Goal: Task Accomplishment & Management: Use online tool/utility

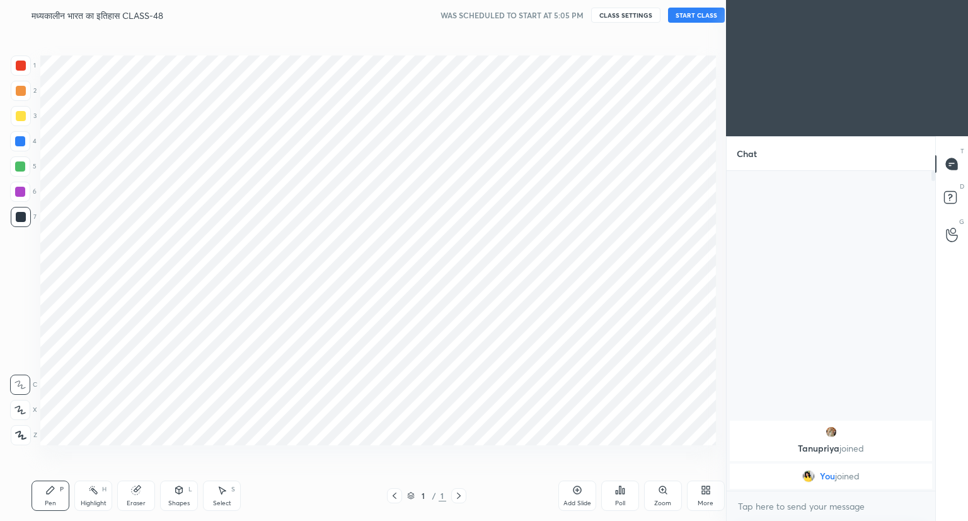
scroll to position [62598, 62363]
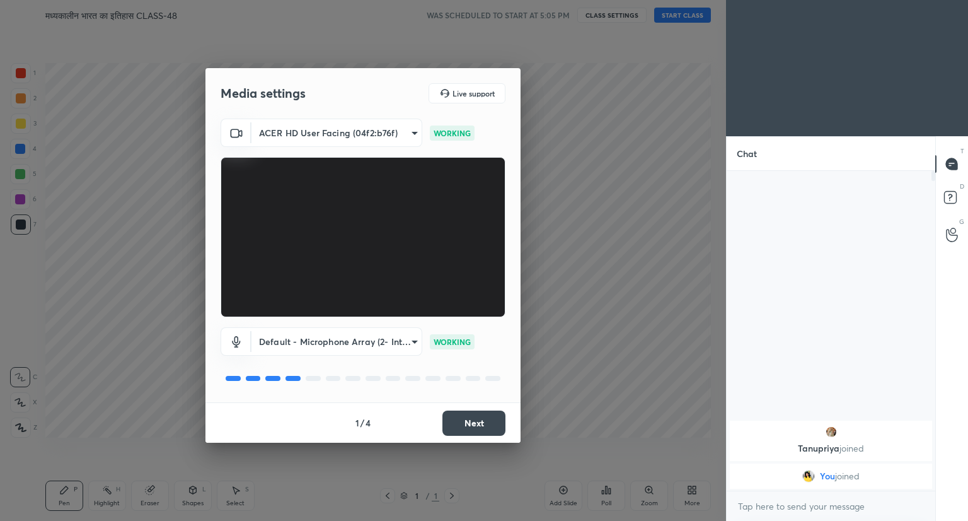
click at [472, 422] on button "Next" at bounding box center [474, 422] width 63 height 25
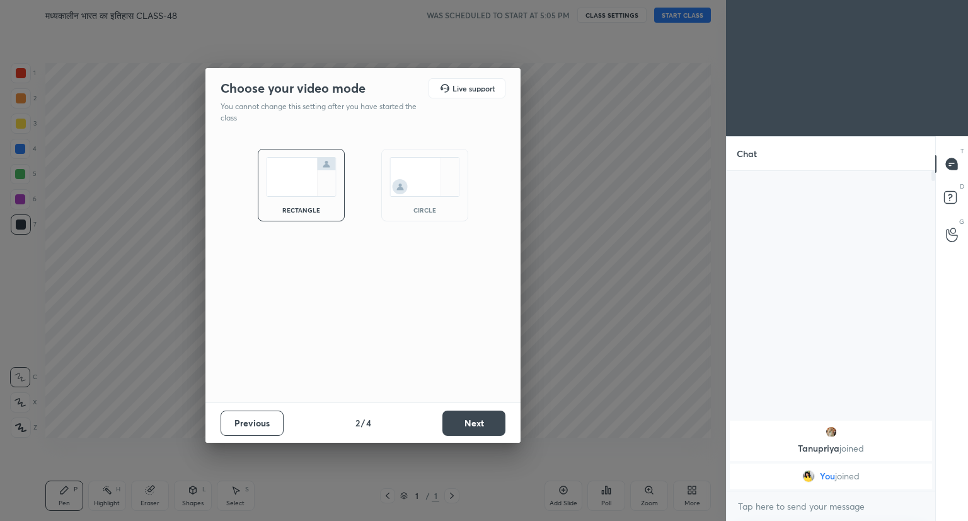
click at [472, 422] on button "Next" at bounding box center [474, 422] width 63 height 25
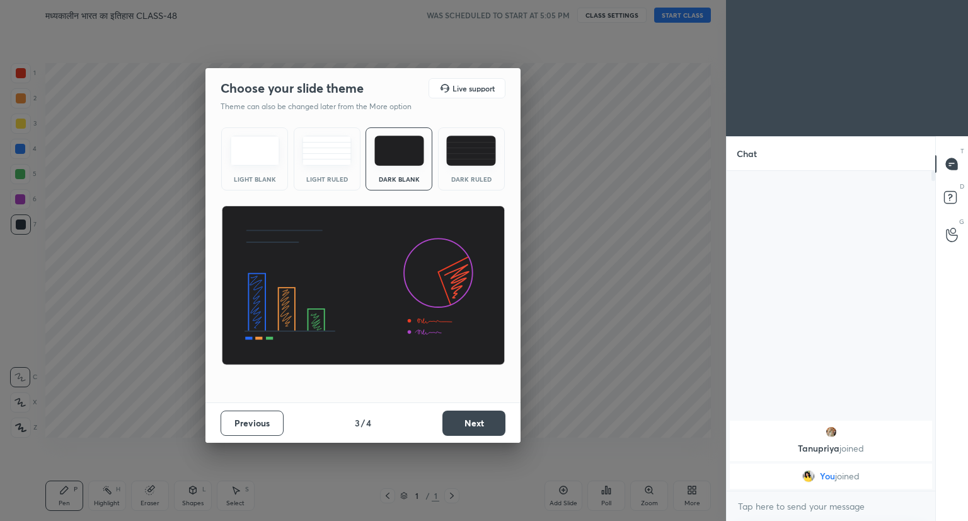
click at [472, 422] on button "Next" at bounding box center [474, 422] width 63 height 25
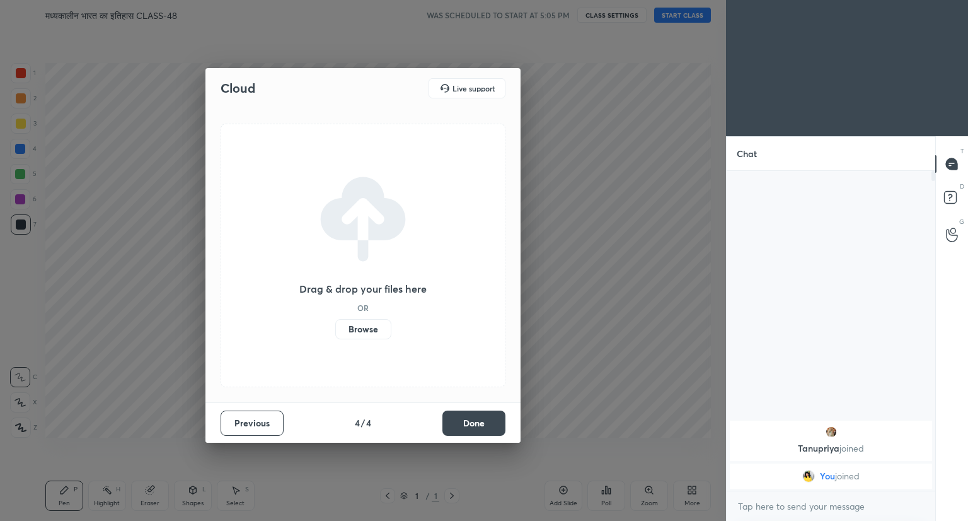
click at [485, 424] on button "Done" at bounding box center [474, 422] width 63 height 25
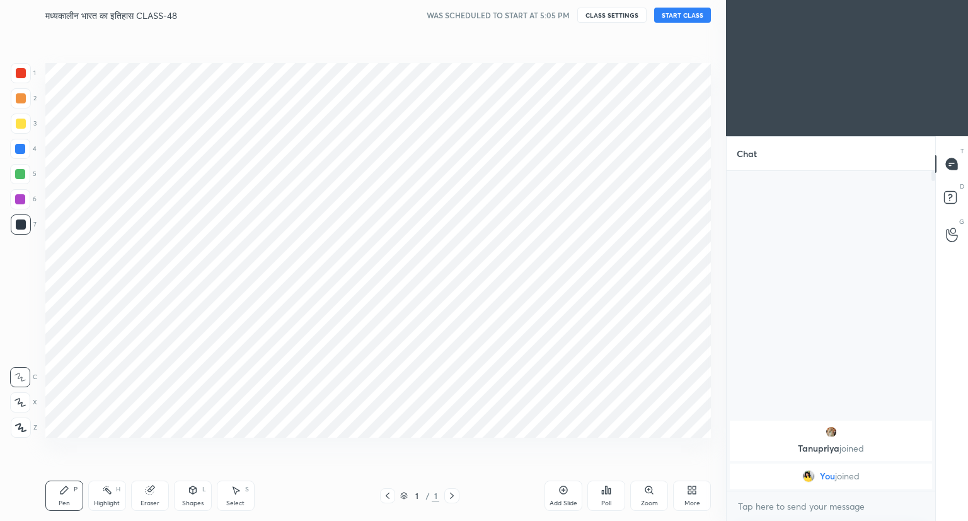
click at [673, 13] on button "START CLASS" at bounding box center [682, 15] width 57 height 15
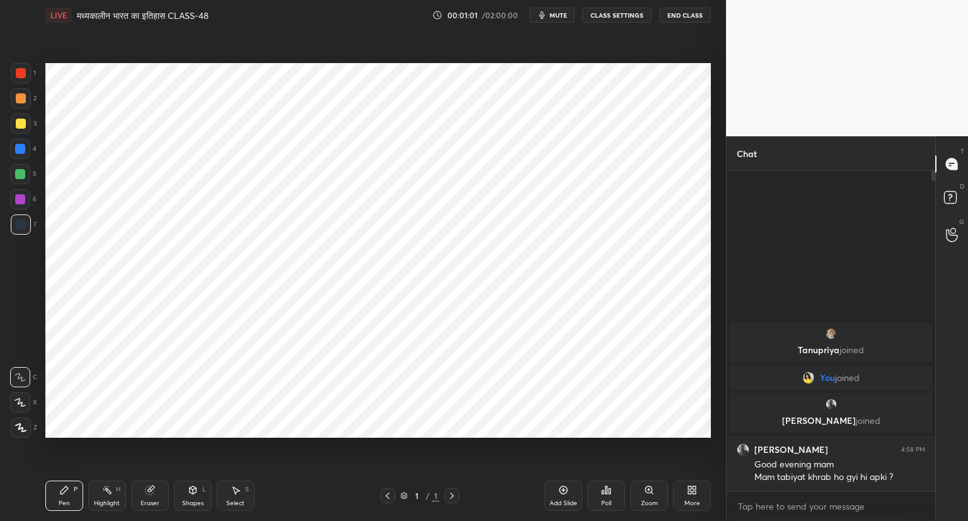
click at [562, 483] on div "Add Slide" at bounding box center [564, 495] width 38 height 30
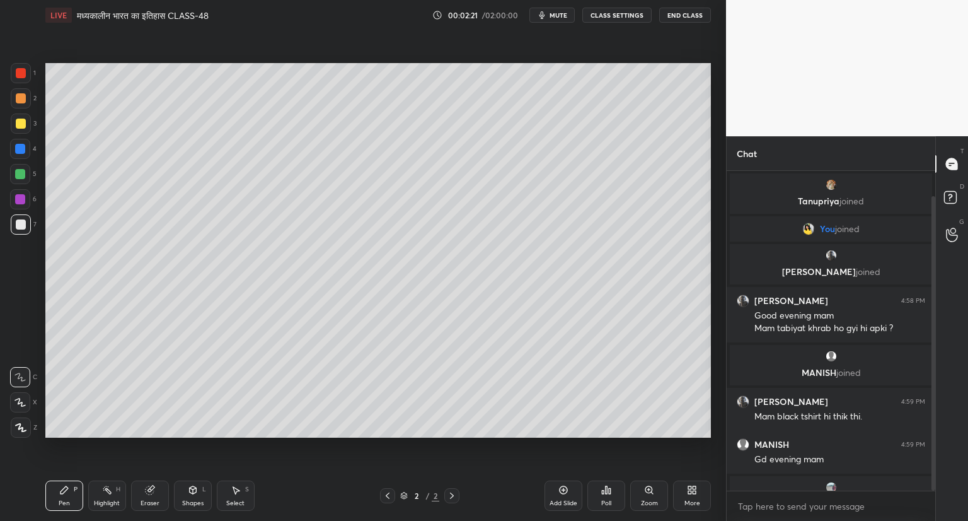
scroll to position [28, 0]
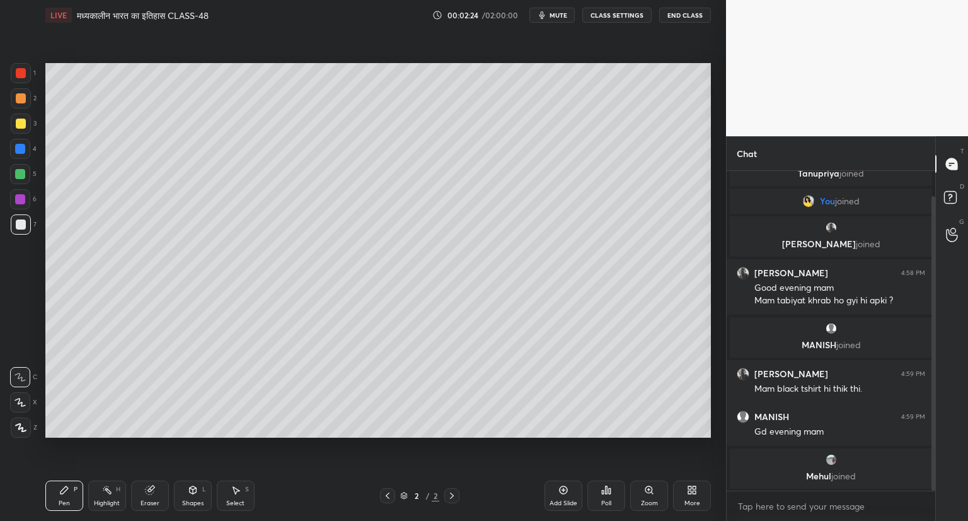
drag, startPoint x: 933, startPoint y: 463, endPoint x: 933, endPoint y: 492, distance: 29.0
click at [933, 492] on div "Tanupriya joined You joined Vijay joined Vijay 4:58 PM Good evening mam Mam tab…" at bounding box center [831, 346] width 209 height 350
click at [933, 492] on div "x" at bounding box center [831, 506] width 209 height 30
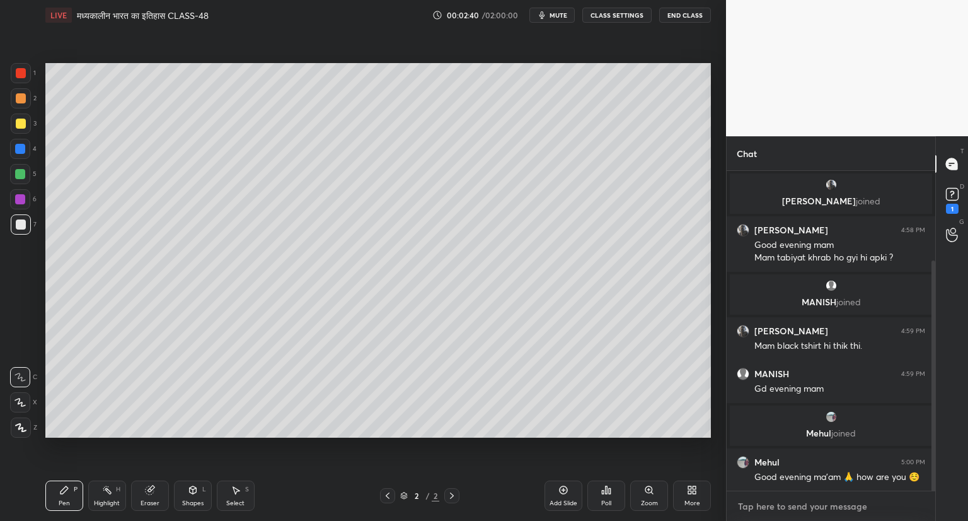
scroll to position [125, 0]
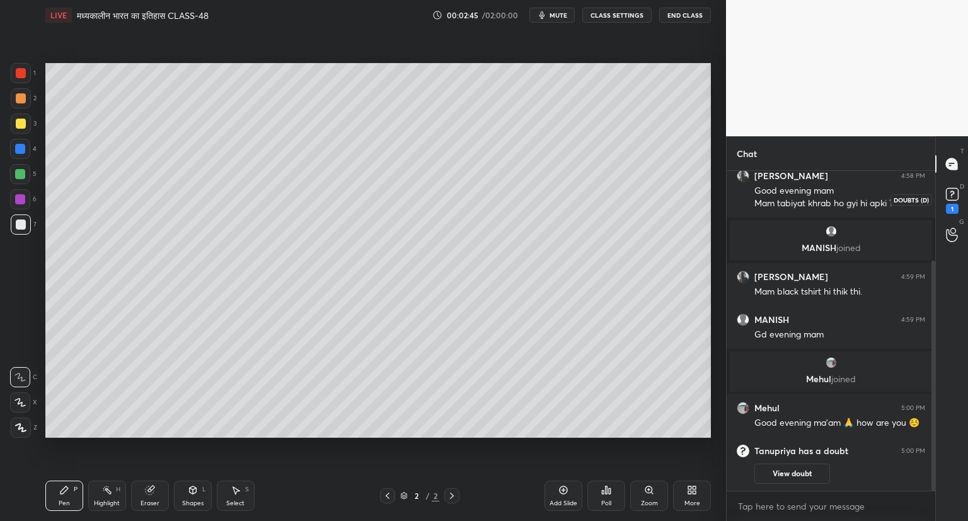
click at [947, 197] on rect at bounding box center [952, 194] width 12 height 12
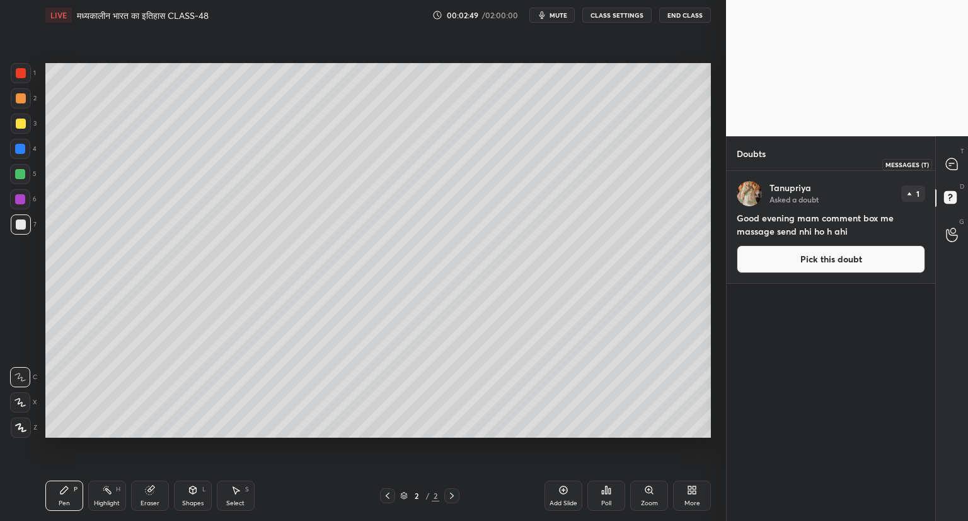
click at [952, 164] on icon at bounding box center [951, 163] width 11 height 11
type textarea "x"
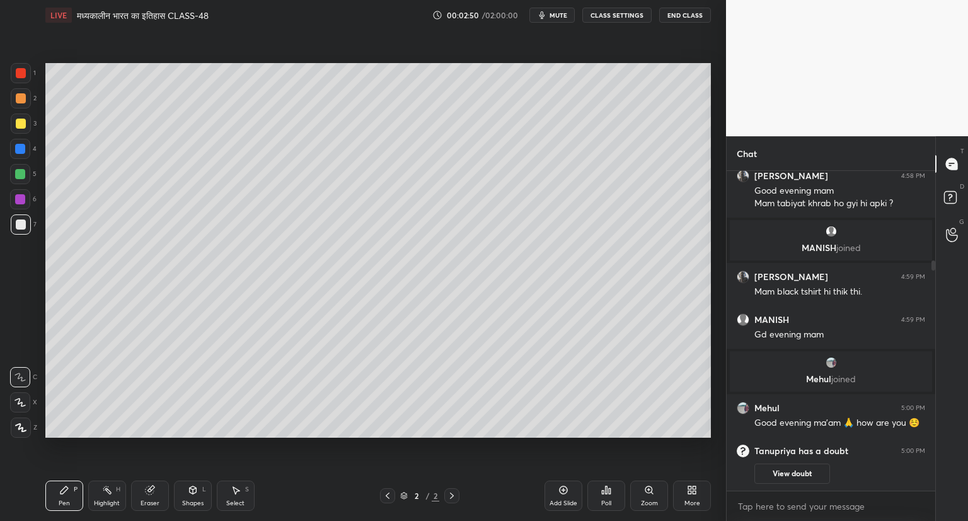
scroll to position [170, 0]
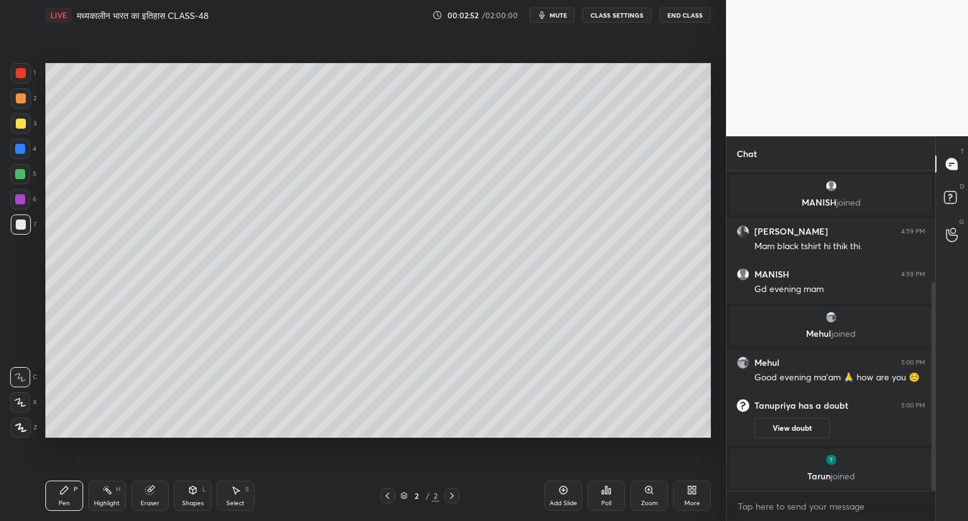
drag, startPoint x: 935, startPoint y: 439, endPoint x: 930, endPoint y: 490, distance: 50.6
click at [930, 490] on div at bounding box center [932, 331] width 8 height 320
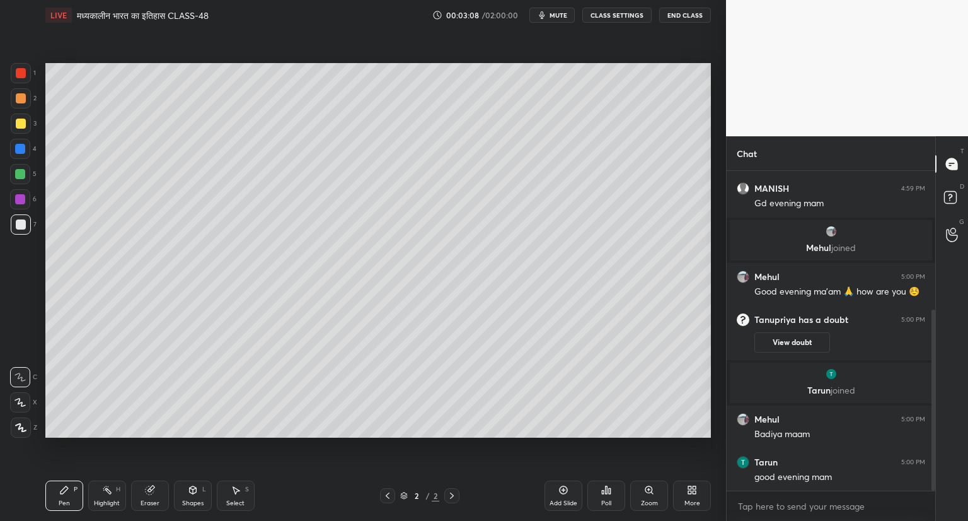
scroll to position [291, 0]
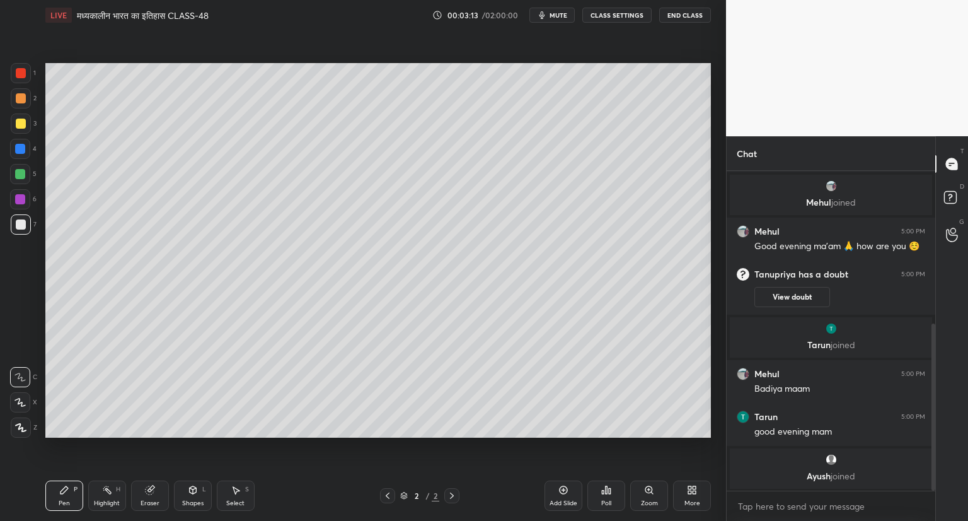
drag, startPoint x: 933, startPoint y: 442, endPoint x: 932, endPoint y: 472, distance: 29.7
click at [932, 472] on div at bounding box center [934, 407] width 4 height 168
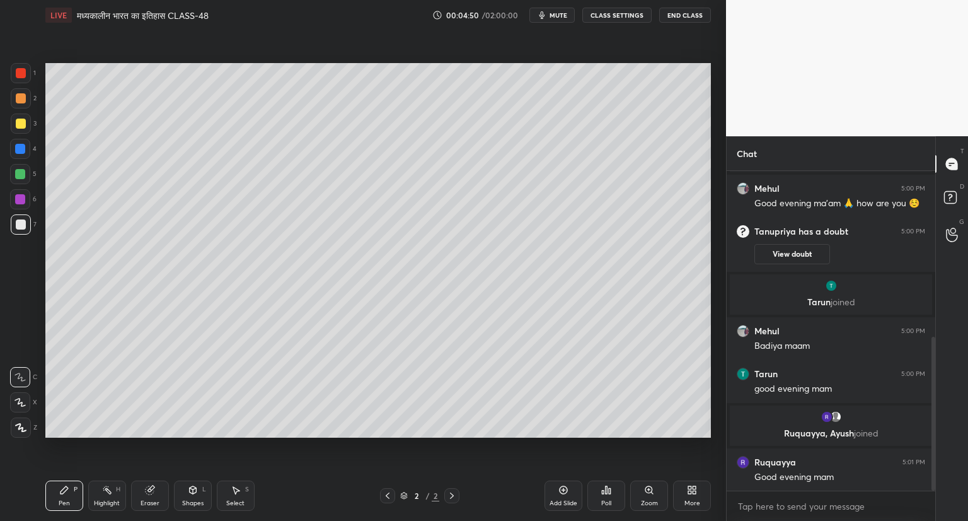
scroll to position [387, 0]
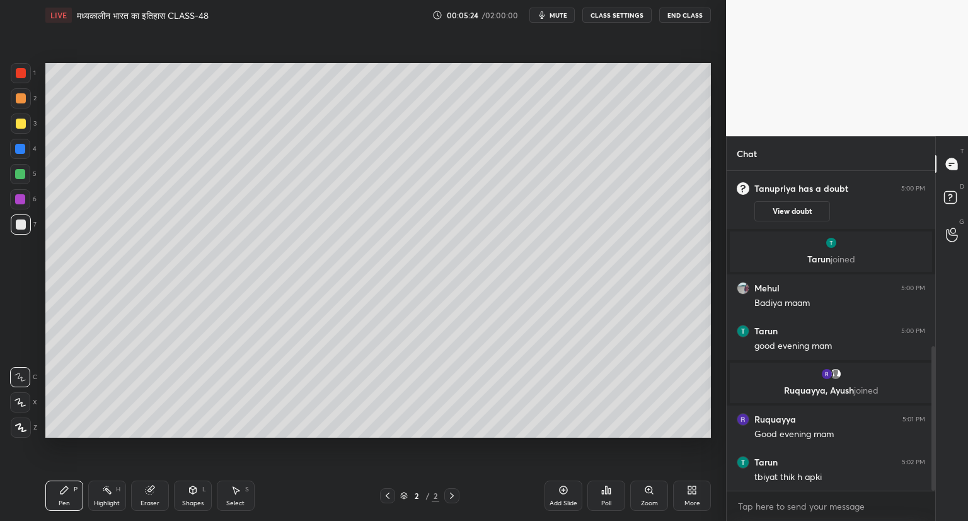
click at [21, 398] on icon at bounding box center [19, 402] width 11 height 9
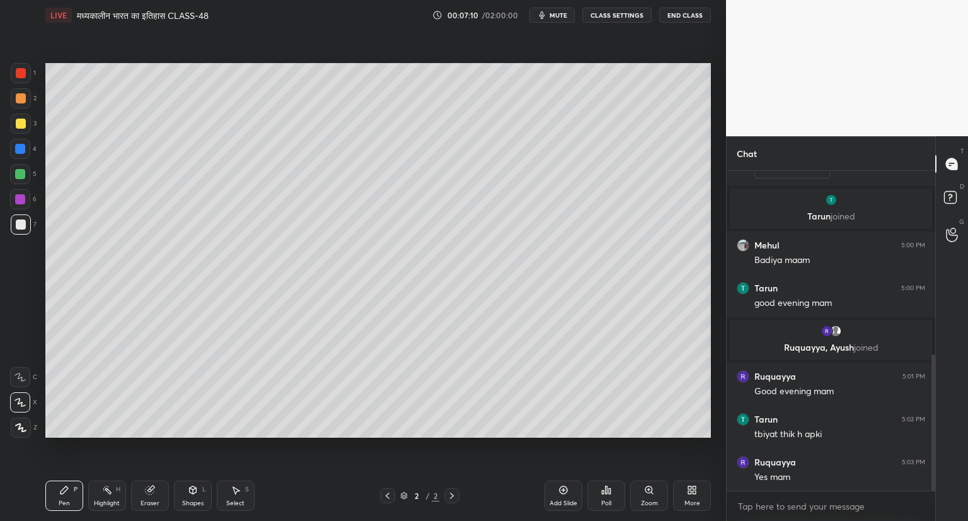
click at [721, 369] on div "1 2 3 4 5 6 7 C X Z C X Z E E Erase all H H LIVE मध्यकालीन भारत का इतिहास CLASS…" at bounding box center [363, 260] width 726 height 521
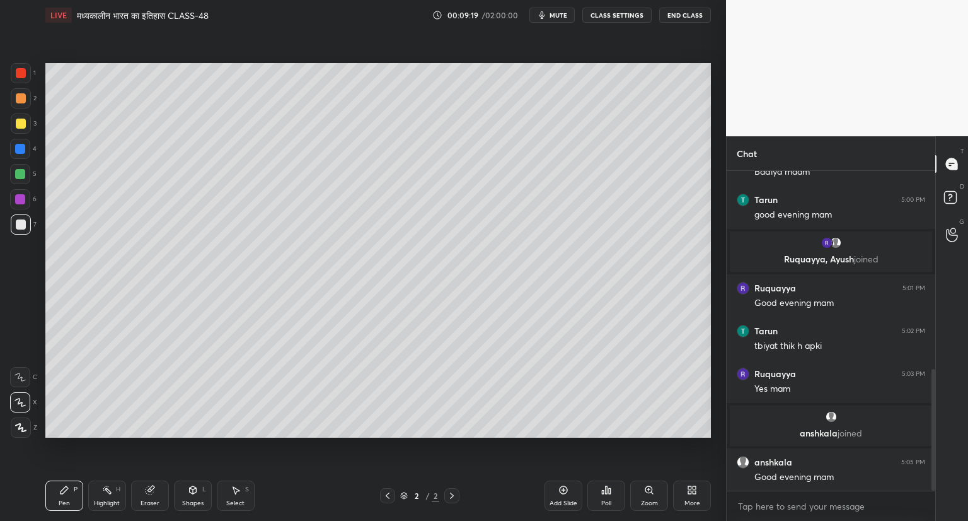
scroll to position [561, 0]
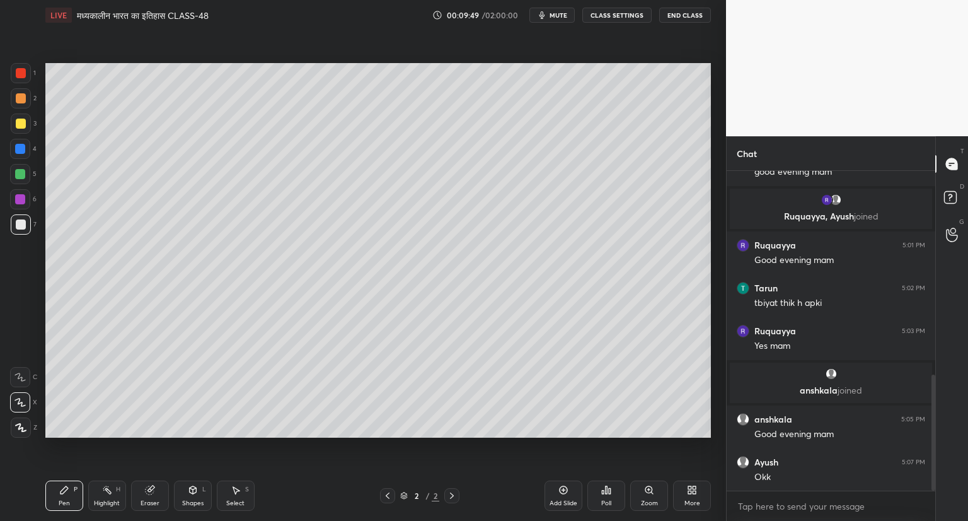
click at [560, 489] on icon at bounding box center [564, 490] width 10 height 10
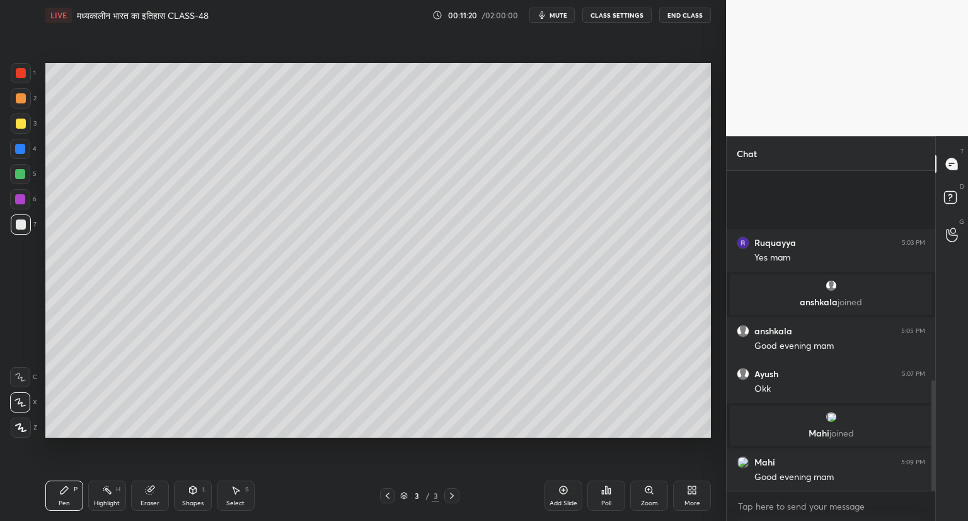
scroll to position [635, 0]
click at [562, 489] on icon at bounding box center [564, 490] width 10 height 10
click at [383, 492] on icon at bounding box center [388, 495] width 10 height 10
click at [564, 492] on icon at bounding box center [564, 490] width 10 height 10
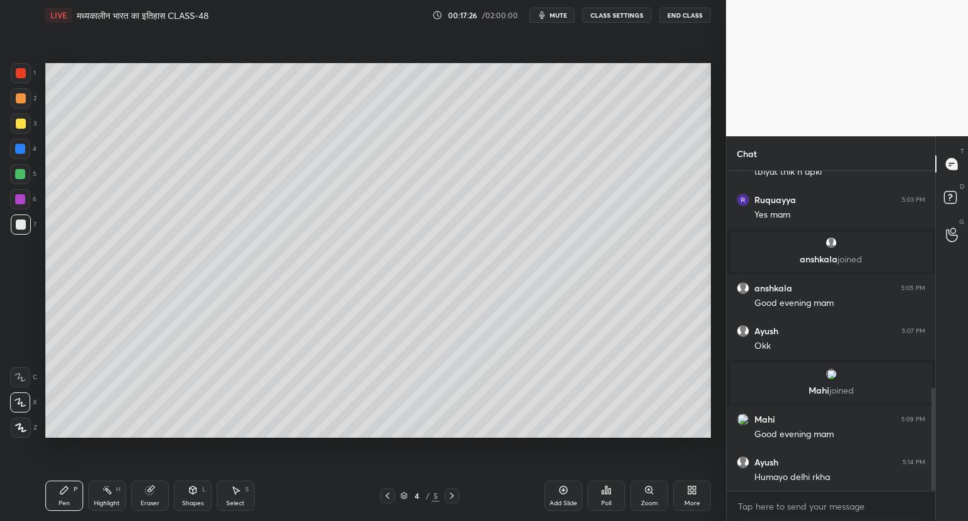
click at [564, 489] on icon at bounding box center [564, 490] width 10 height 10
click at [385, 494] on icon at bounding box center [388, 495] width 10 height 10
click at [451, 494] on icon at bounding box center [452, 495] width 10 height 10
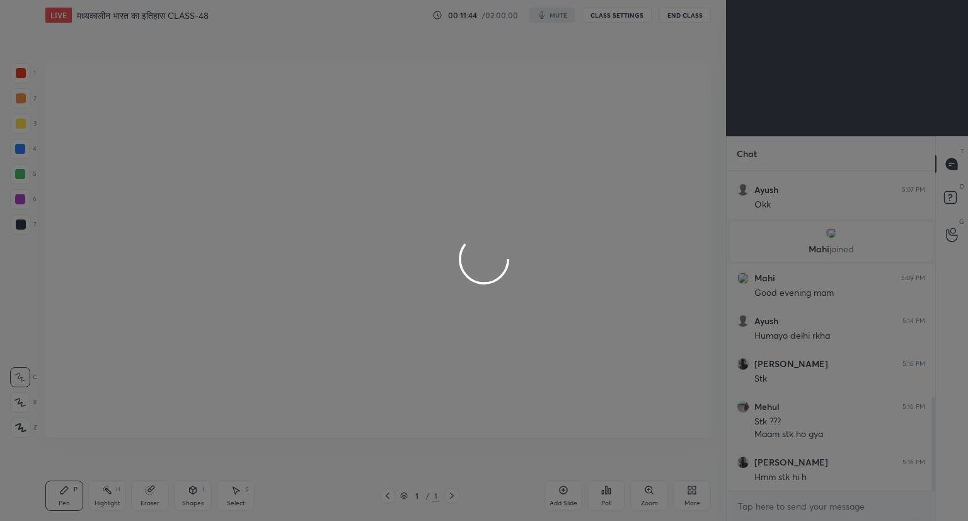
scroll to position [817, 0]
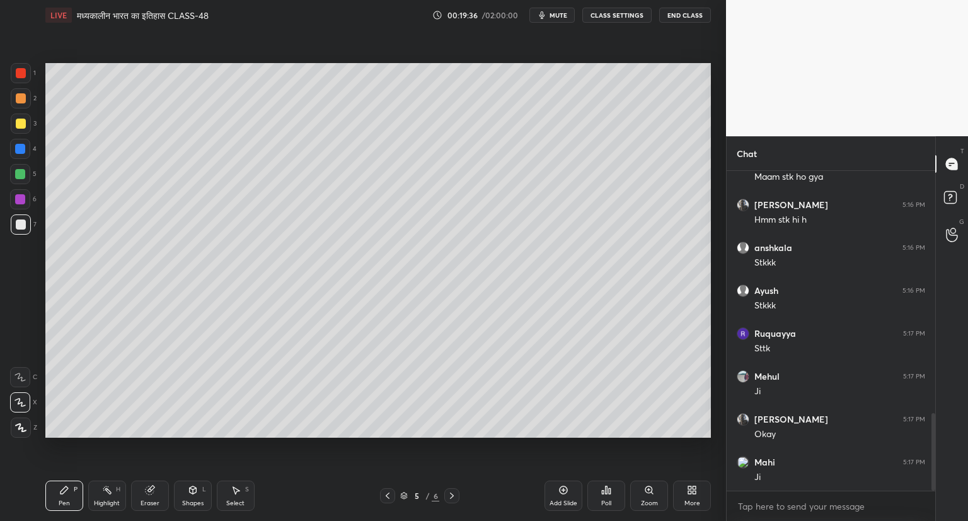
scroll to position [1038, 0]
click at [152, 490] on icon at bounding box center [150, 490] width 8 height 8
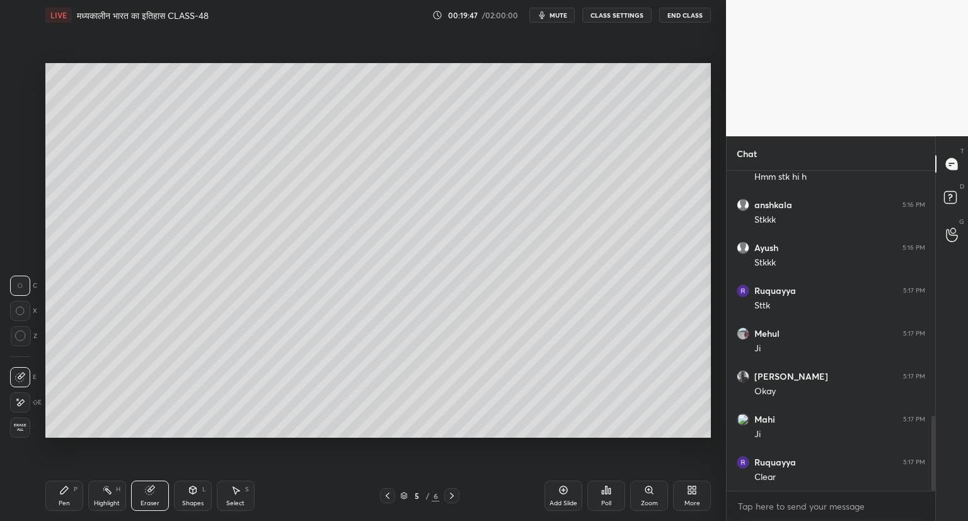
click at [20, 336] on icon at bounding box center [20, 335] width 11 height 11
click at [62, 490] on icon at bounding box center [65, 490] width 8 height 8
click at [571, 487] on div "Add Slide" at bounding box center [564, 495] width 38 height 30
click at [149, 490] on icon at bounding box center [150, 490] width 8 height 8
click at [55, 497] on div "Pen P" at bounding box center [64, 495] width 38 height 30
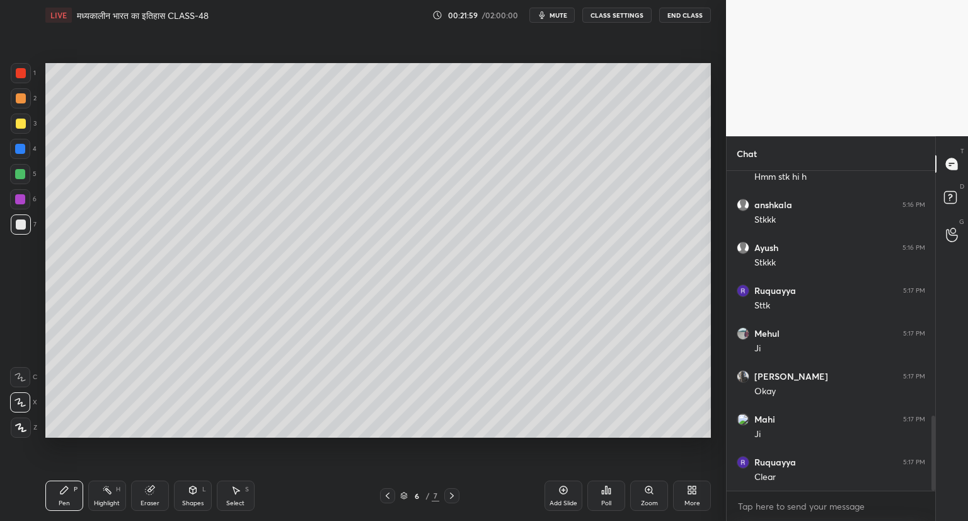
click at [391, 493] on icon at bounding box center [388, 495] width 10 height 10
click at [452, 493] on icon at bounding box center [452, 495] width 10 height 10
click at [158, 487] on div "Eraser" at bounding box center [150, 495] width 38 height 30
click at [65, 486] on icon at bounding box center [64, 490] width 10 height 10
click at [149, 487] on icon at bounding box center [150, 490] width 10 height 10
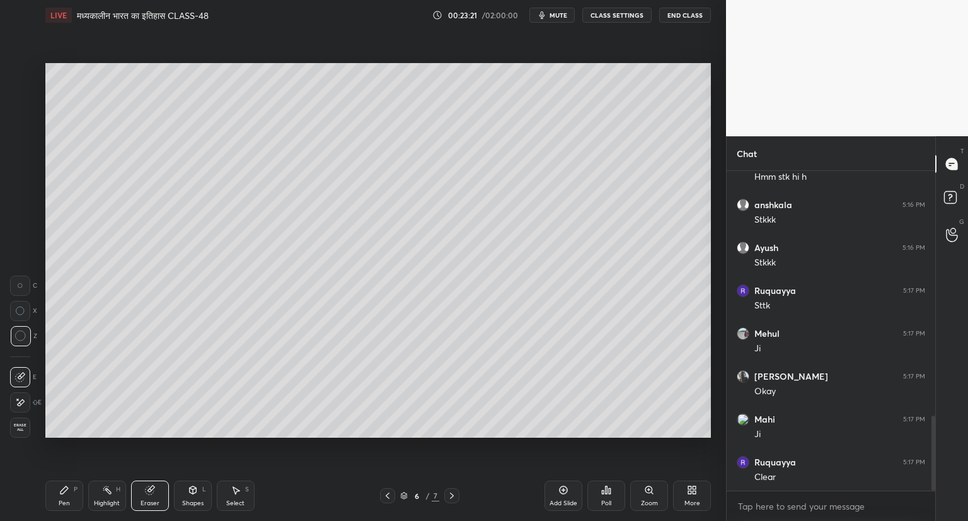
click at [61, 487] on icon at bounding box center [64, 490] width 10 height 10
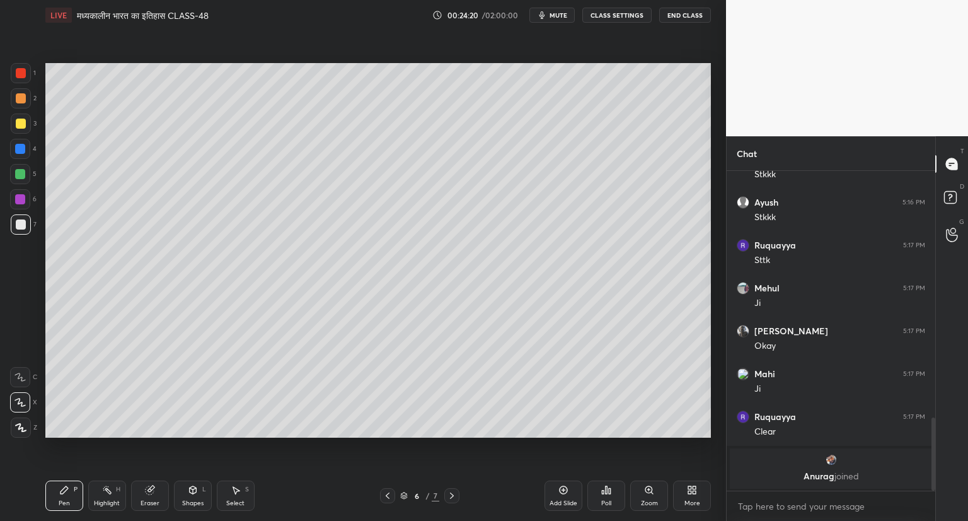
click at [566, 488] on icon at bounding box center [564, 490] width 10 height 10
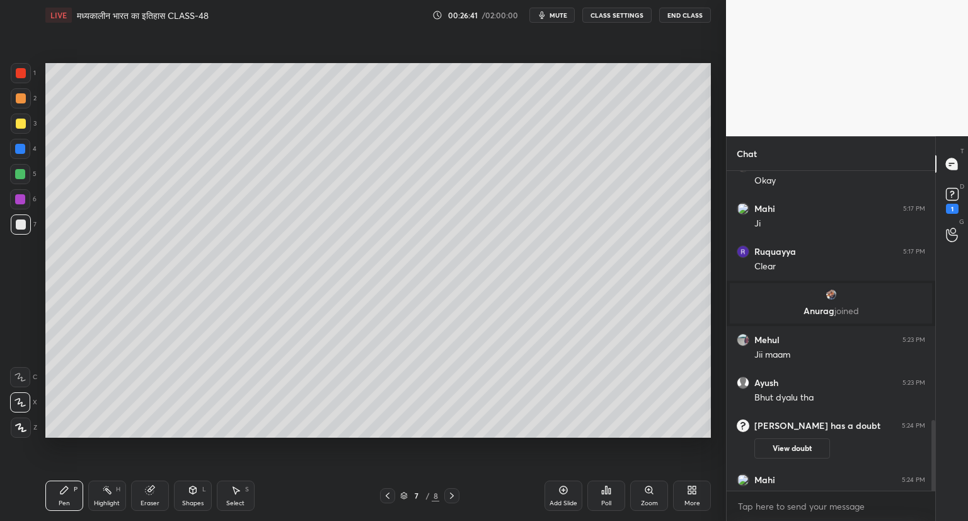
scroll to position [1133, 0]
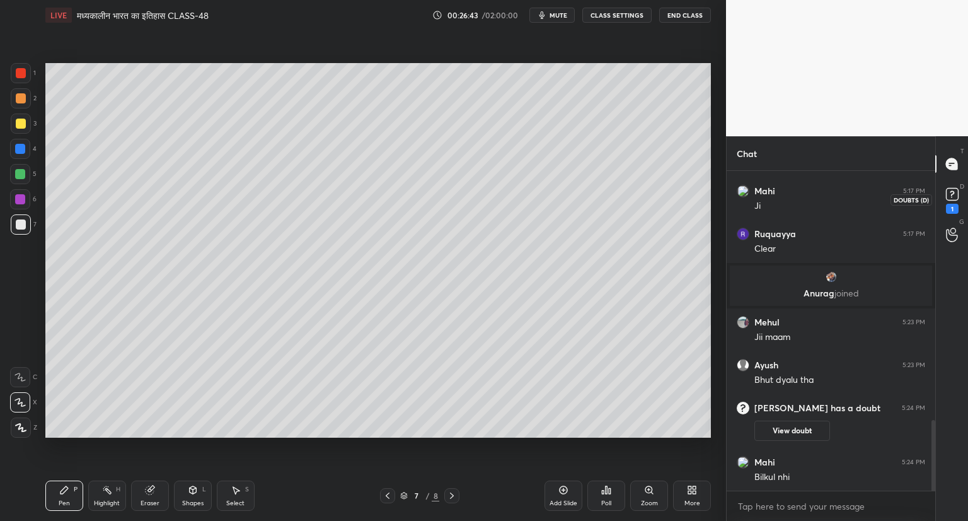
click at [950, 199] on rect at bounding box center [952, 194] width 12 height 12
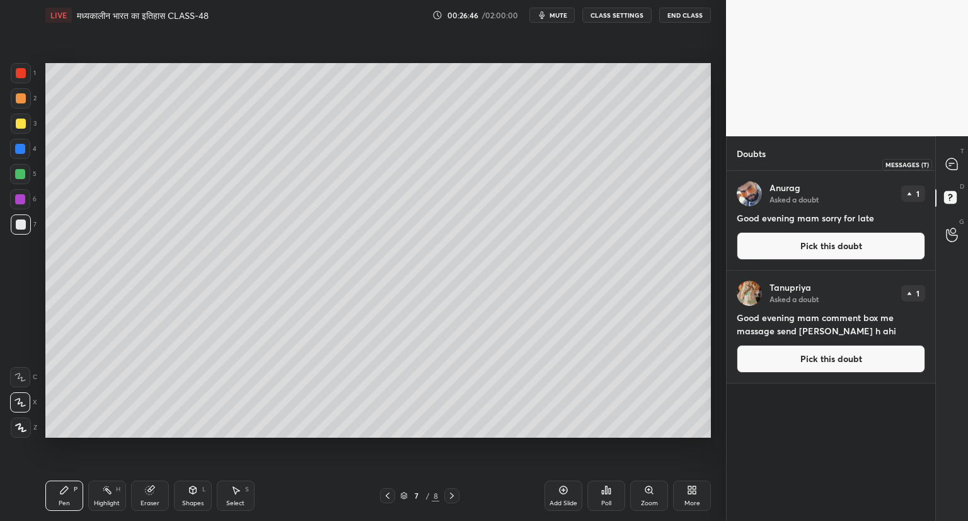
click at [954, 154] on div at bounding box center [952, 164] width 25 height 23
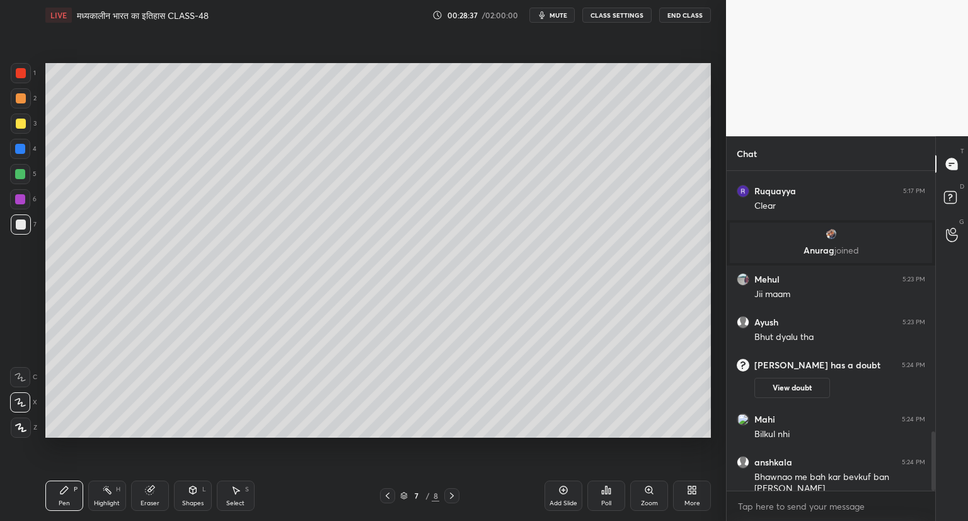
scroll to position [1459, 0]
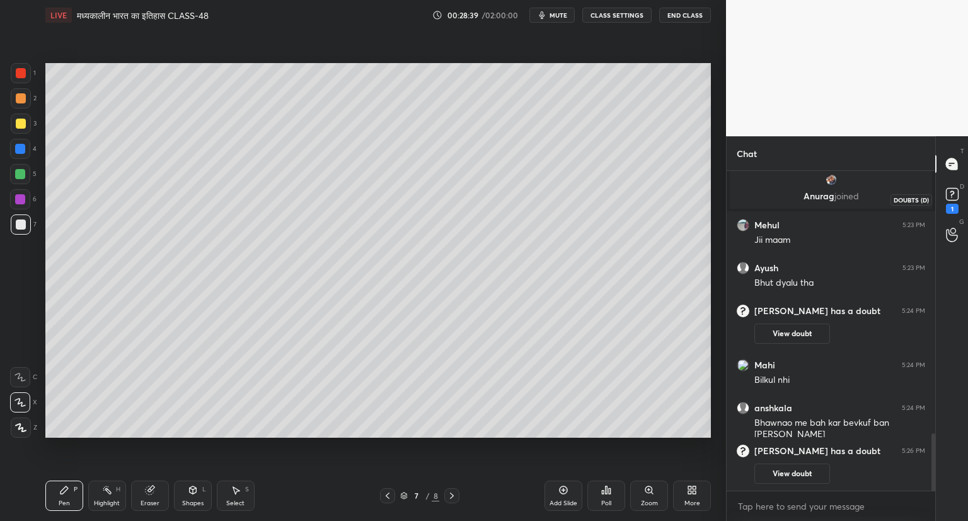
click at [953, 195] on rect at bounding box center [952, 194] width 12 height 12
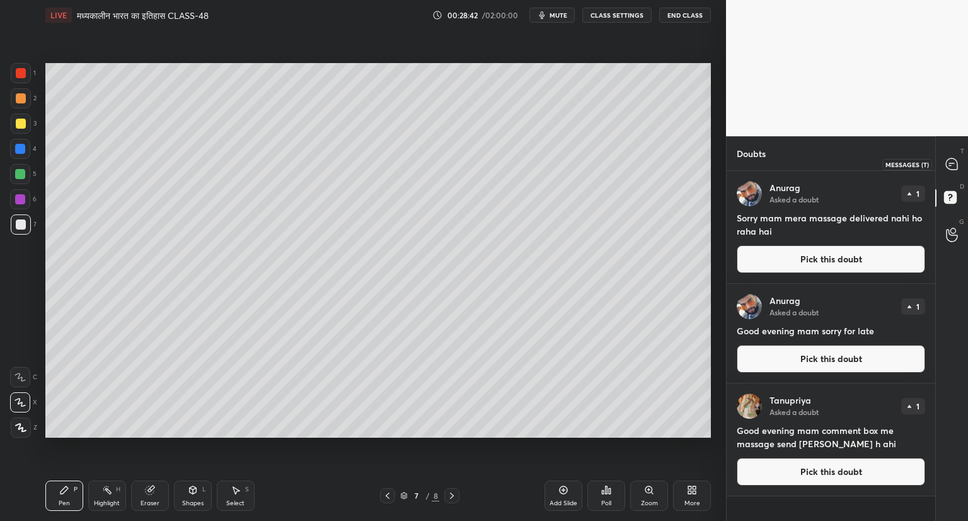
click at [955, 165] on icon at bounding box center [951, 163] width 11 height 11
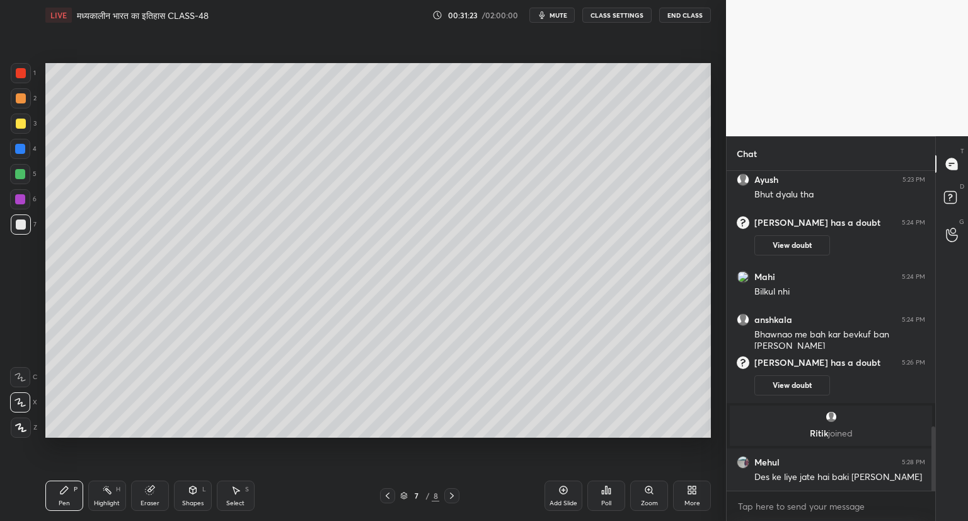
scroll to position [1314, 0]
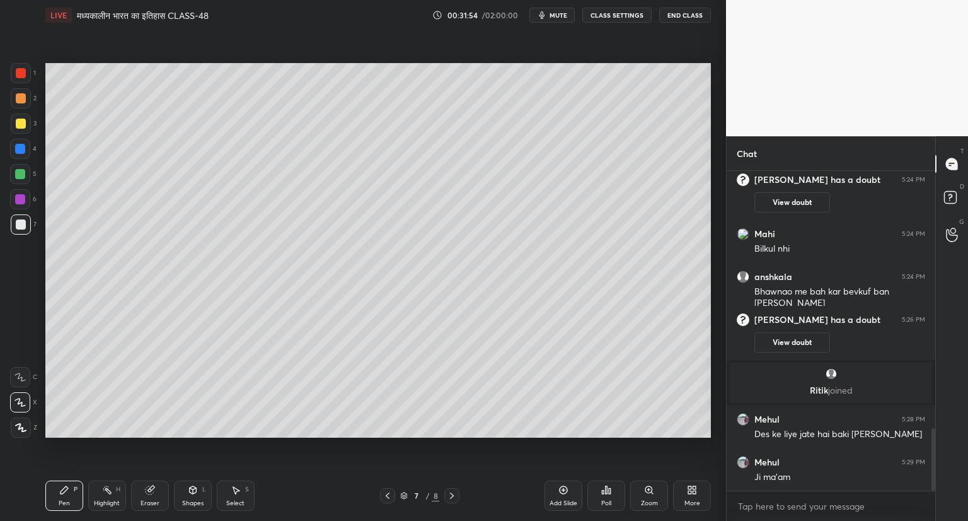
click at [386, 495] on icon at bounding box center [388, 495] width 10 height 10
click at [454, 489] on div at bounding box center [451, 495] width 15 height 15
click at [455, 486] on div "Pen P Highlight H Eraser Shapes L Select S 7 / 8 Add Slide Poll Zoom More" at bounding box center [378, 495] width 666 height 50
click at [560, 484] on div "Add Slide" at bounding box center [564, 495] width 38 height 30
click at [562, 487] on icon at bounding box center [564, 490] width 10 height 10
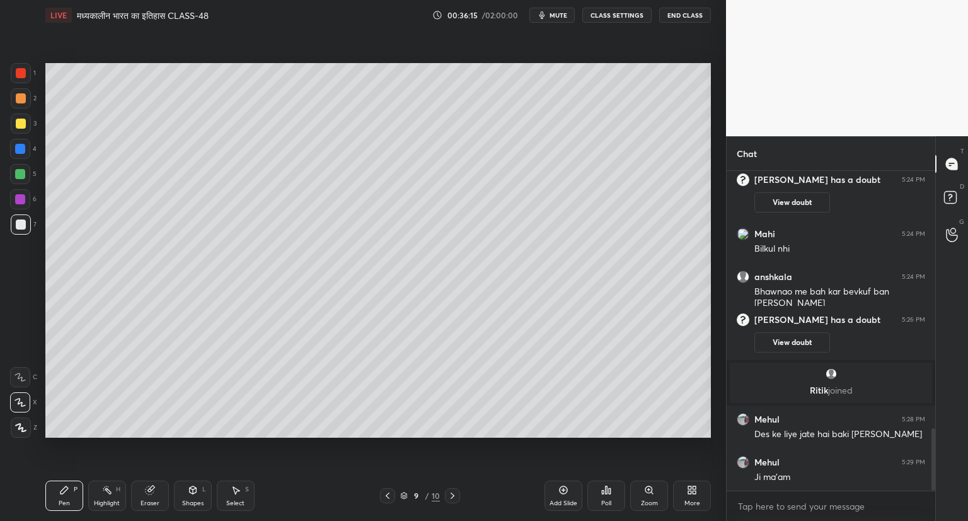
click at [564, 490] on icon at bounding box center [564, 490] width 10 height 10
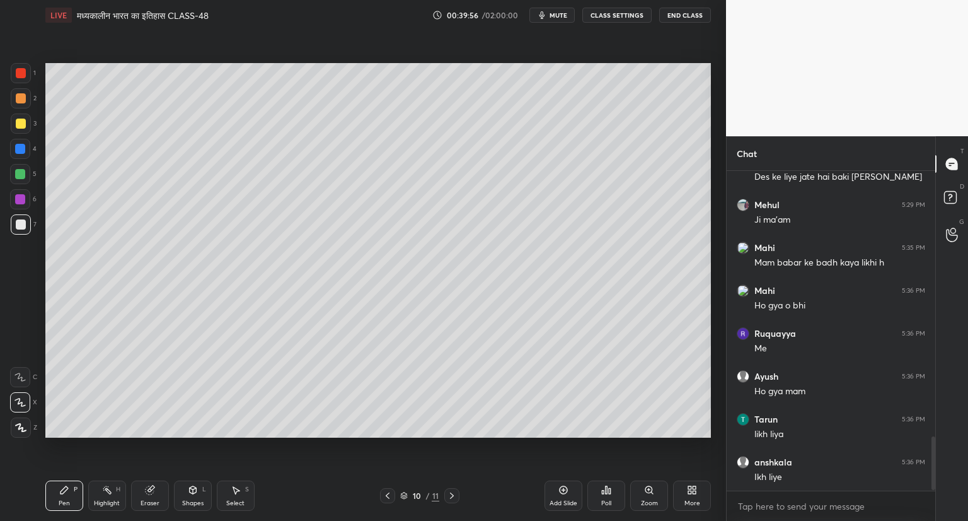
scroll to position [1614, 0]
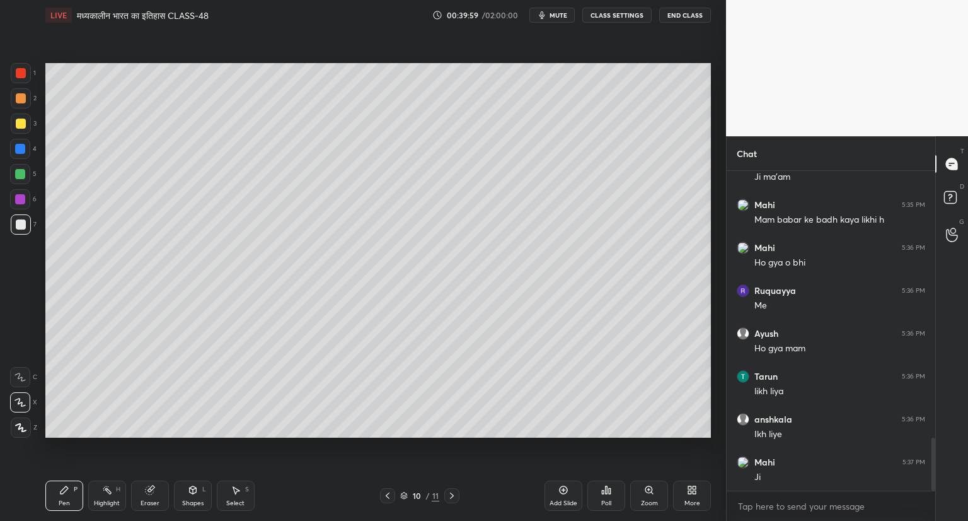
click at [562, 487] on icon at bounding box center [564, 490] width 10 height 10
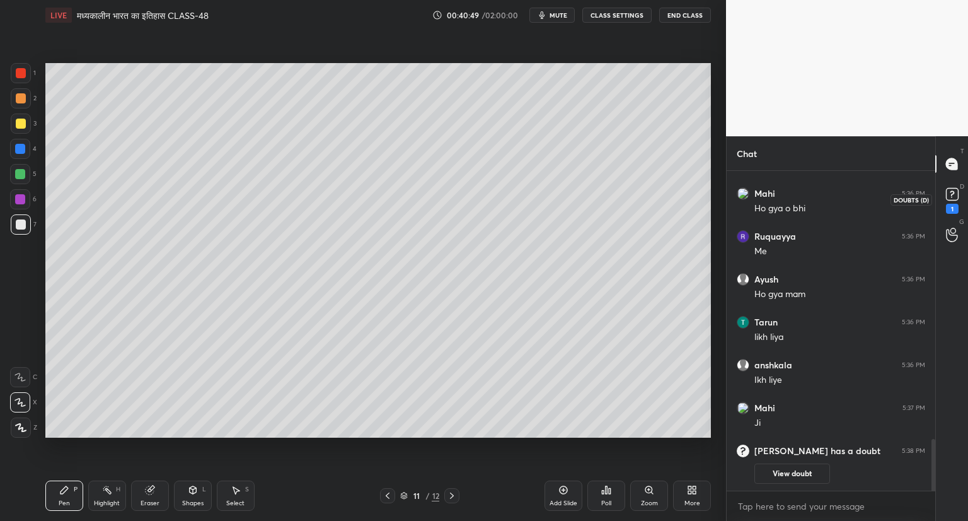
click at [953, 195] on rect at bounding box center [952, 194] width 12 height 12
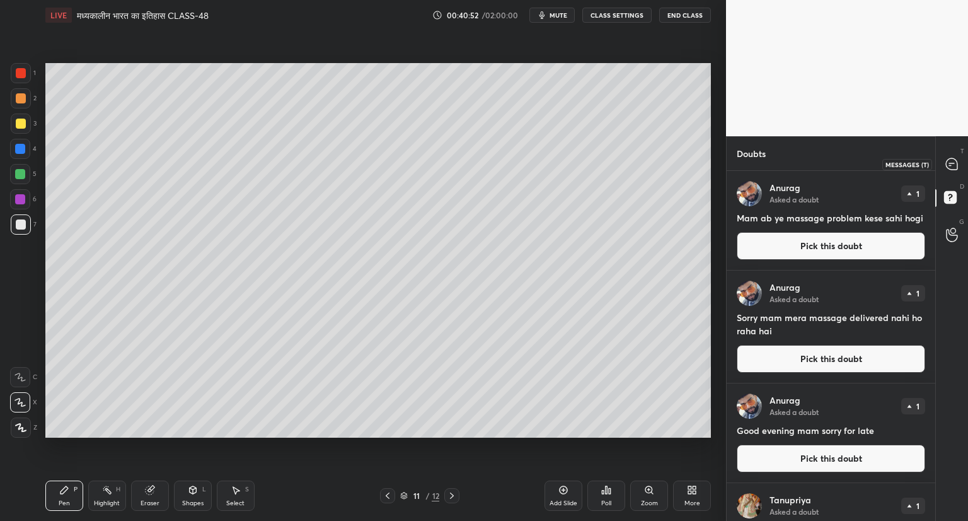
click at [951, 167] on icon at bounding box center [951, 163] width 11 height 11
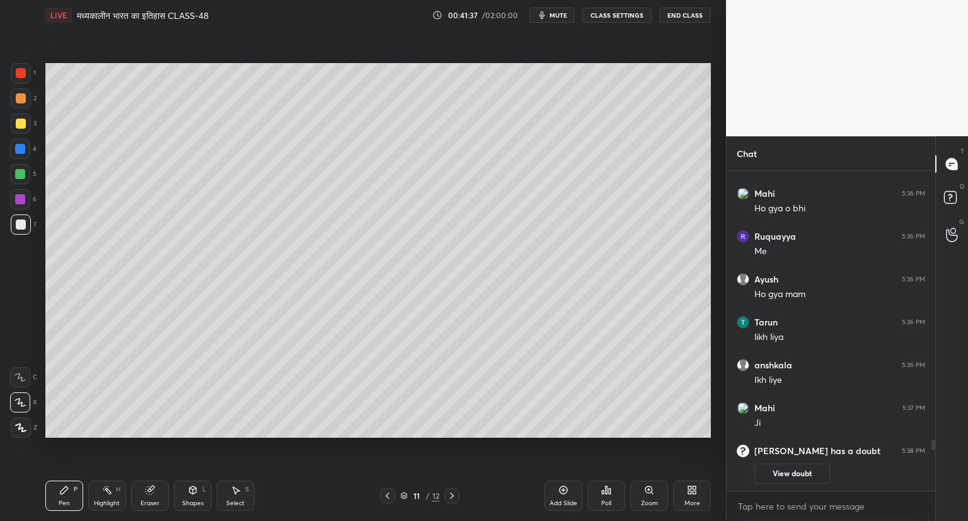
scroll to position [1731, 0]
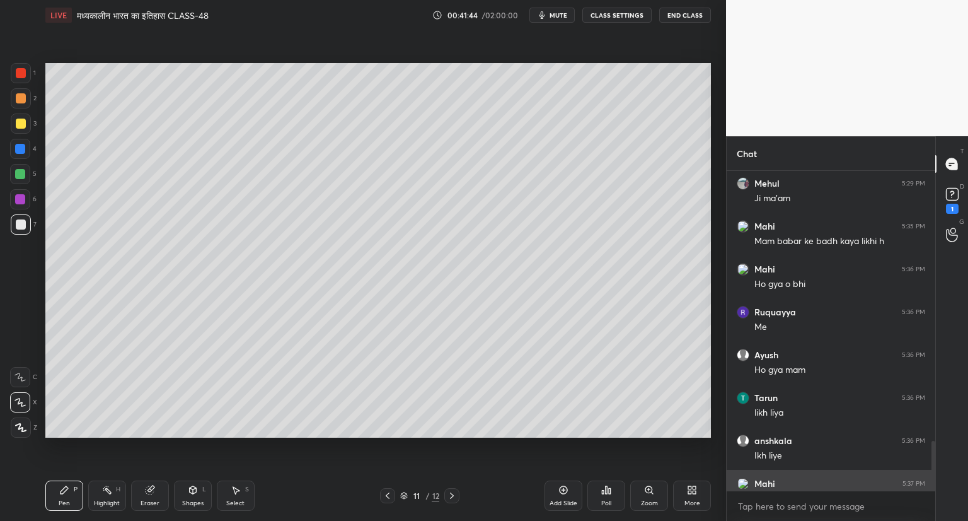
click at [779, 476] on div "Mahi 5:37 PM [PERSON_NAME]" at bounding box center [831, 491] width 209 height 43
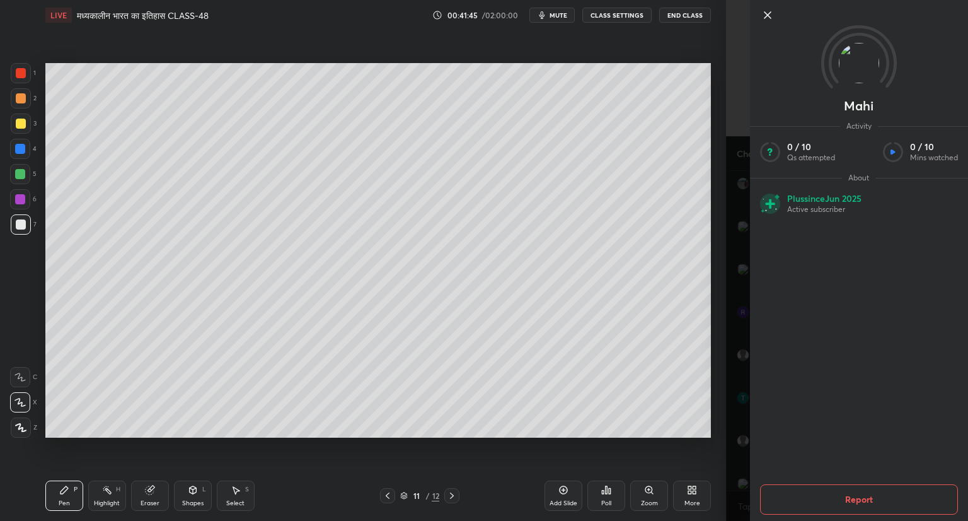
click at [770, 13] on icon at bounding box center [767, 15] width 15 height 15
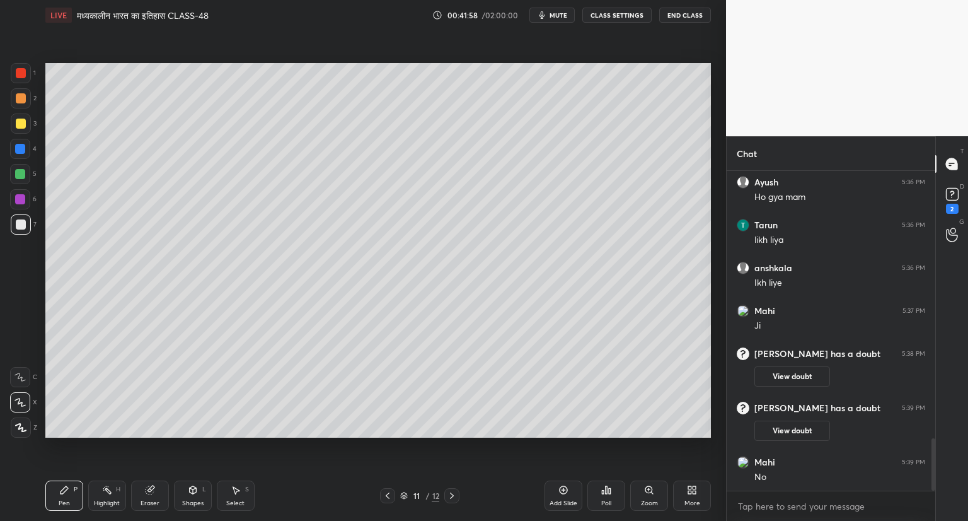
scroll to position [1693, 0]
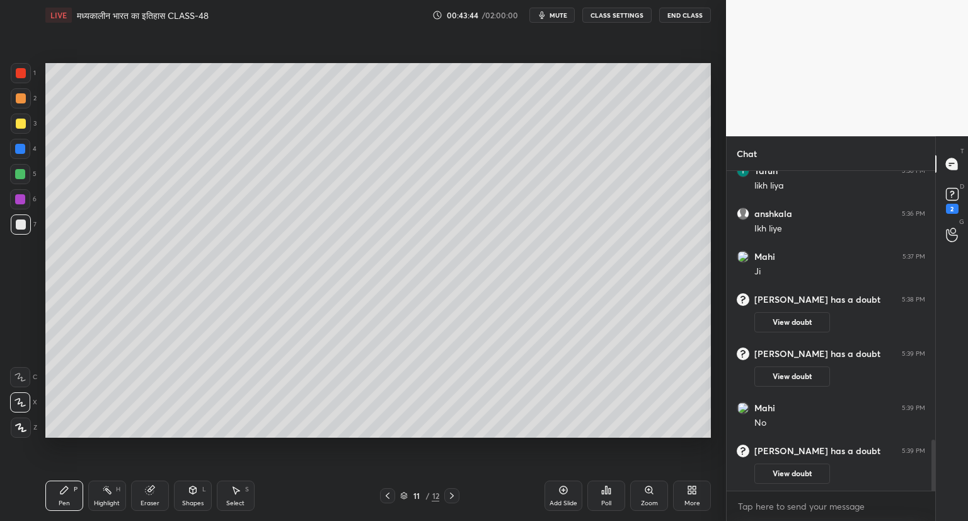
click at [560, 489] on icon at bounding box center [564, 490] width 10 height 10
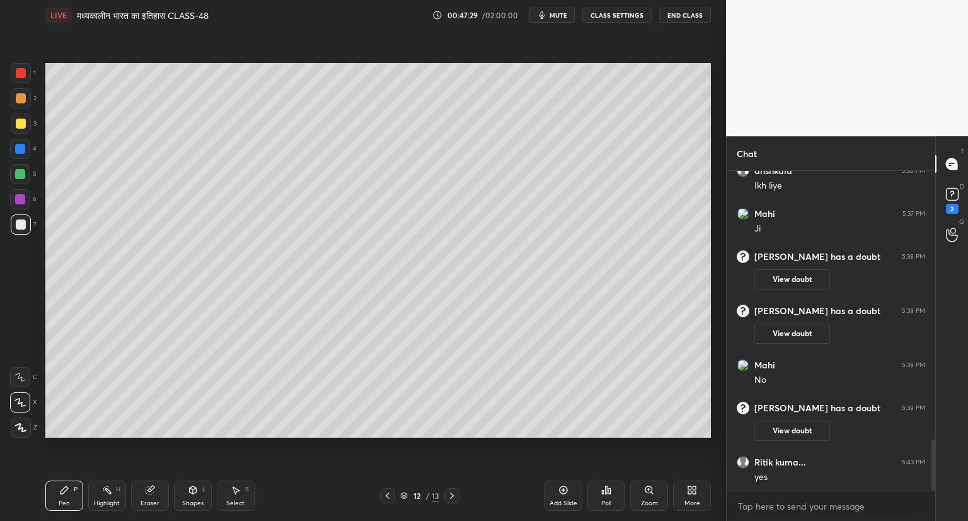
click at [562, 484] on div "Add Slide" at bounding box center [564, 495] width 38 height 30
click at [956, 200] on icon at bounding box center [952, 194] width 19 height 19
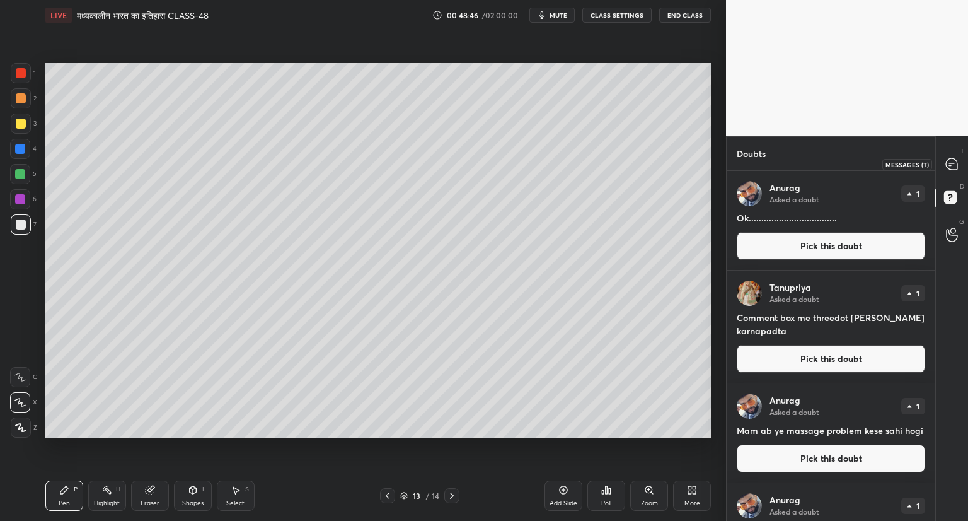
click at [962, 164] on div at bounding box center [952, 164] width 25 height 23
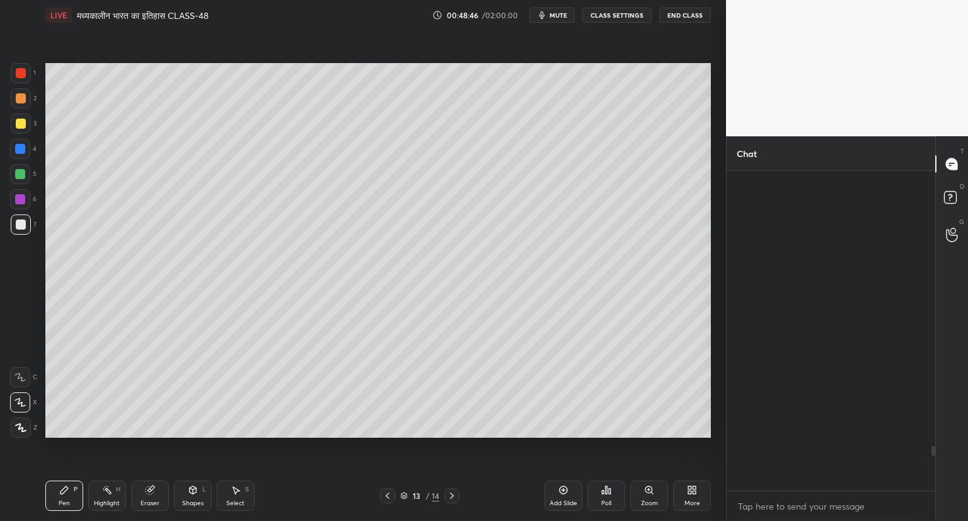
scroll to position [316, 205]
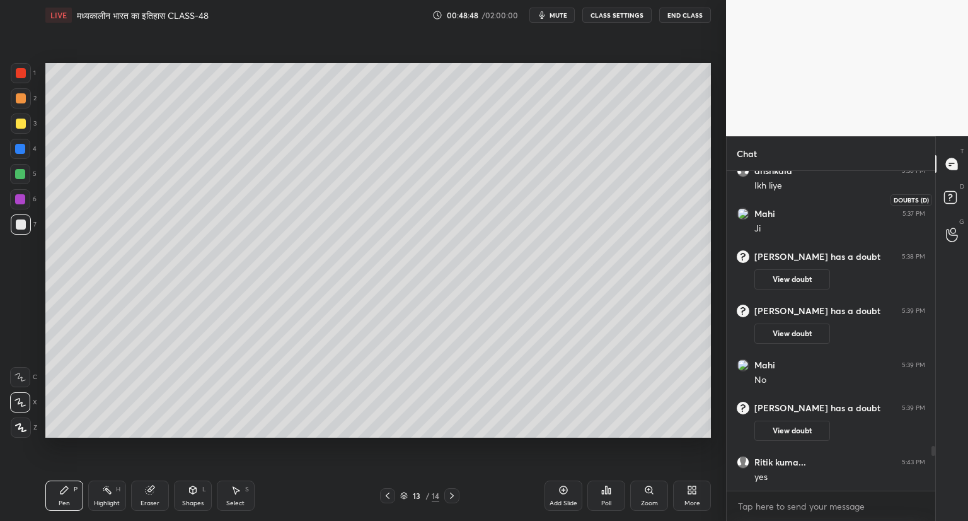
click at [948, 199] on rect at bounding box center [950, 198] width 12 height 12
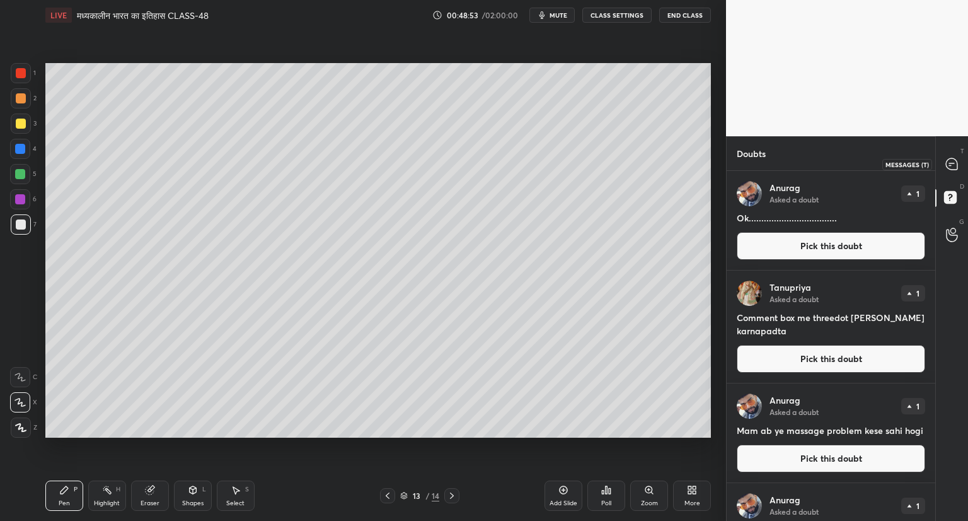
click at [956, 164] on icon at bounding box center [951, 163] width 11 height 11
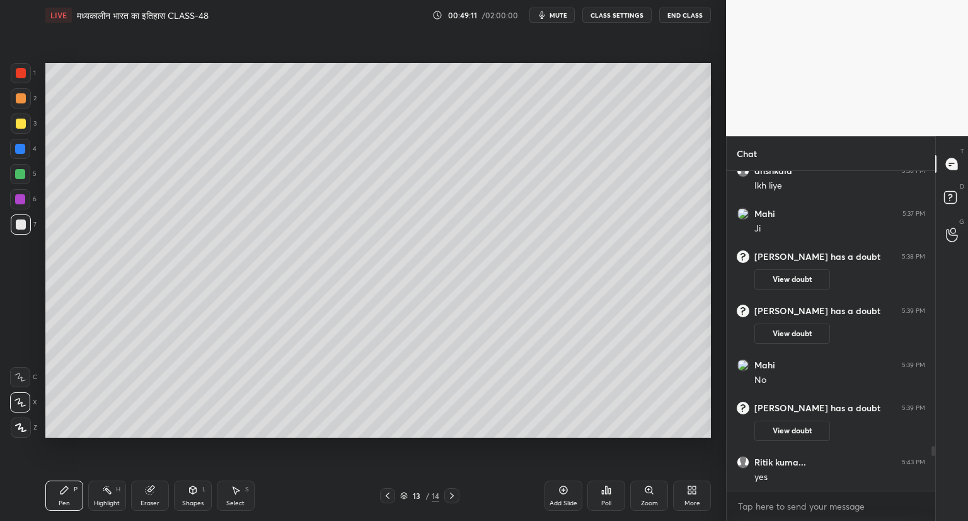
click at [562, 489] on icon at bounding box center [564, 490] width 10 height 10
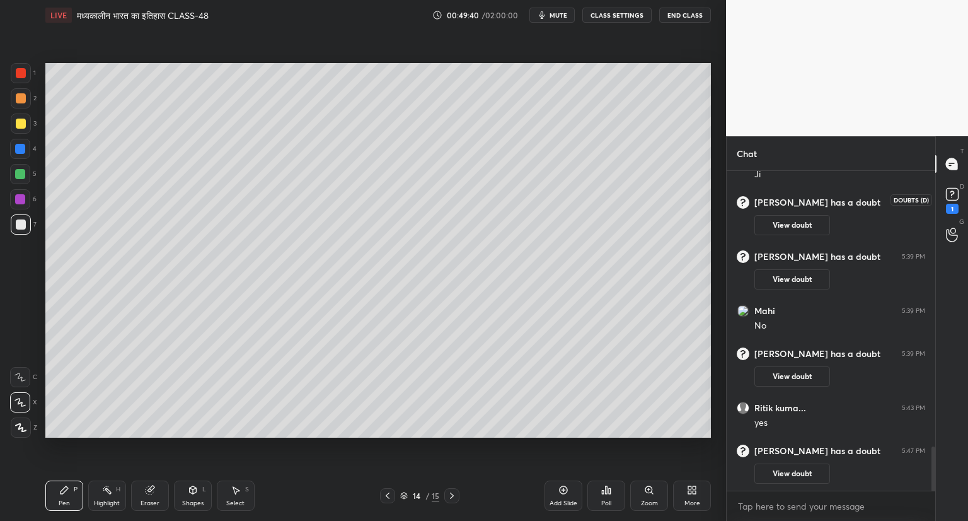
click at [949, 200] on rect at bounding box center [952, 194] width 12 height 12
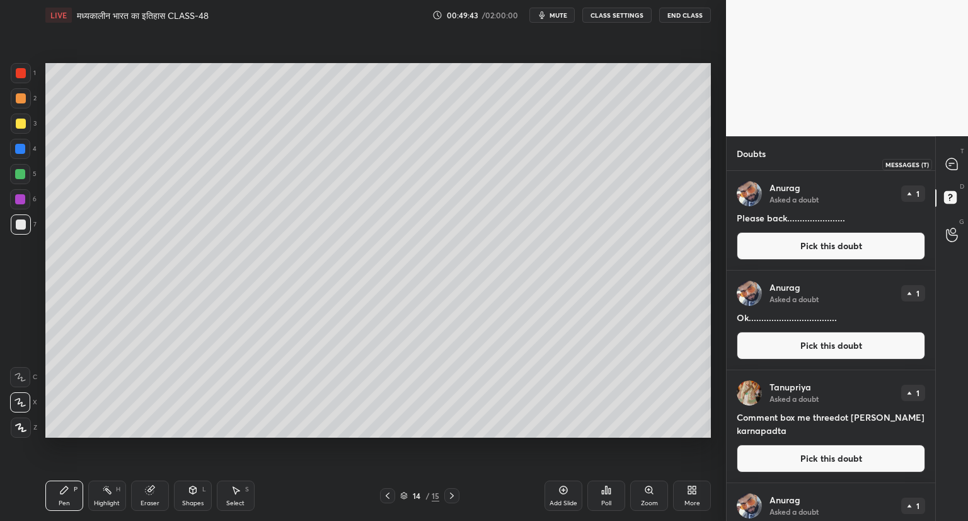
click at [953, 162] on icon at bounding box center [951, 163] width 11 height 11
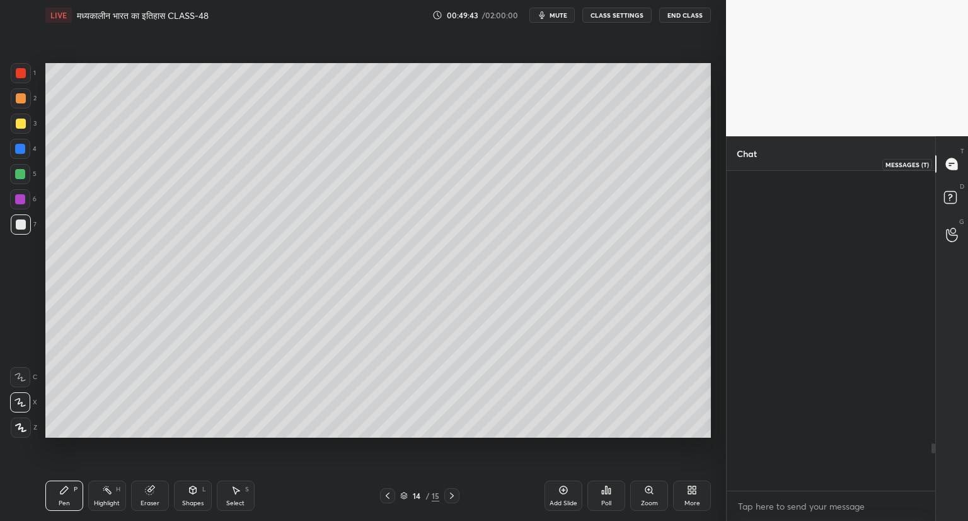
scroll to position [316, 205]
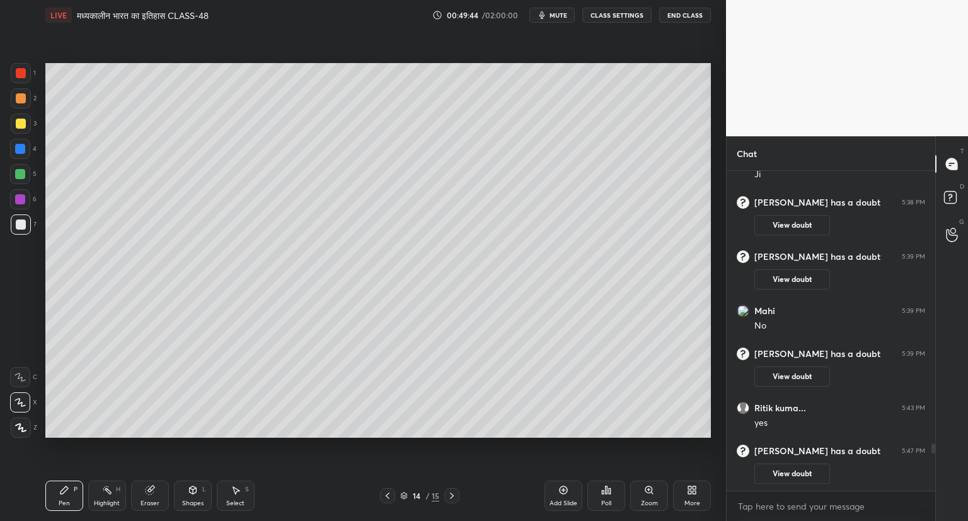
click at [389, 495] on icon at bounding box center [388, 495] width 10 height 10
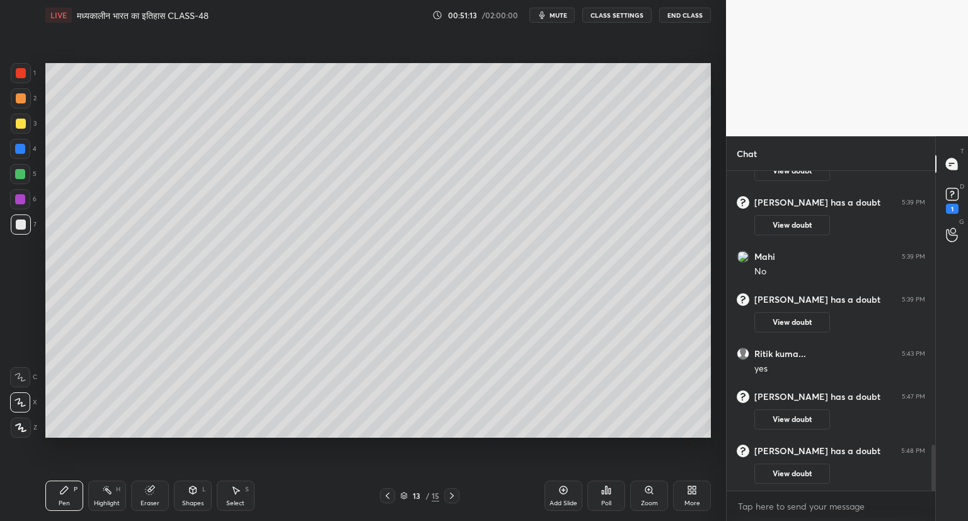
click at [448, 492] on icon at bounding box center [452, 495] width 10 height 10
click at [953, 197] on rect at bounding box center [952, 194] width 12 height 12
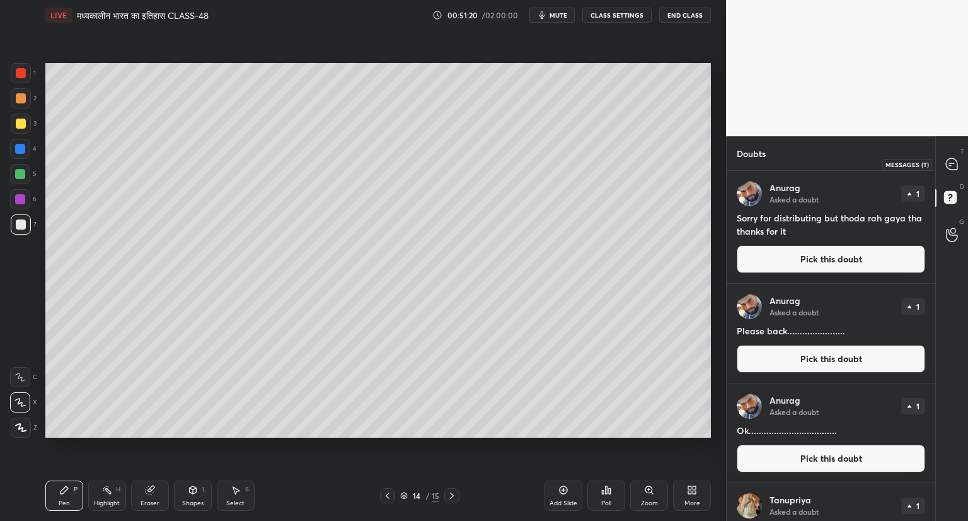
click at [947, 168] on icon at bounding box center [952, 164] width 13 height 13
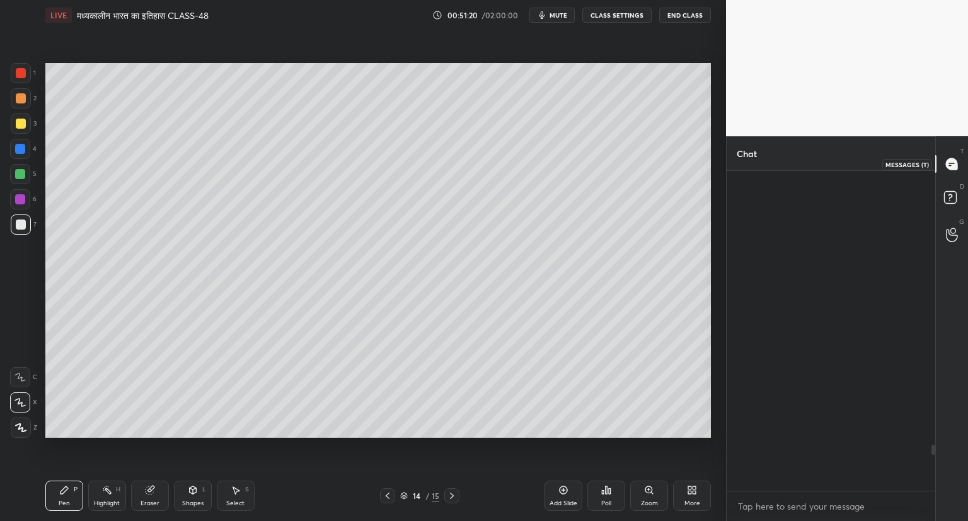
scroll to position [316, 205]
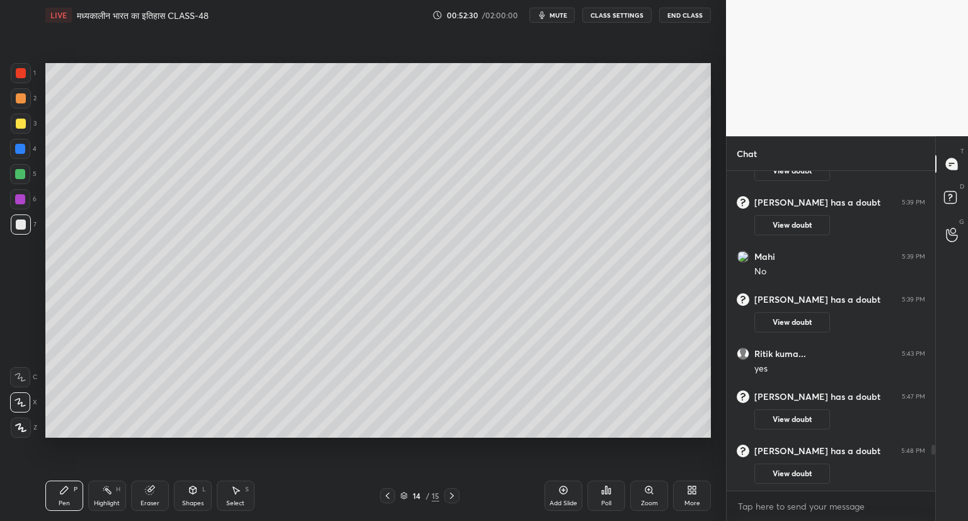
click at [715, 361] on div "Setting up your live class Poll for secs No correct answer Start poll" at bounding box center [378, 250] width 676 height 440
click at [560, 487] on icon at bounding box center [564, 490] width 8 height 8
click at [146, 485] on icon at bounding box center [150, 490] width 10 height 10
click at [61, 488] on icon at bounding box center [64, 490] width 10 height 10
click at [566, 490] on icon at bounding box center [564, 490] width 10 height 10
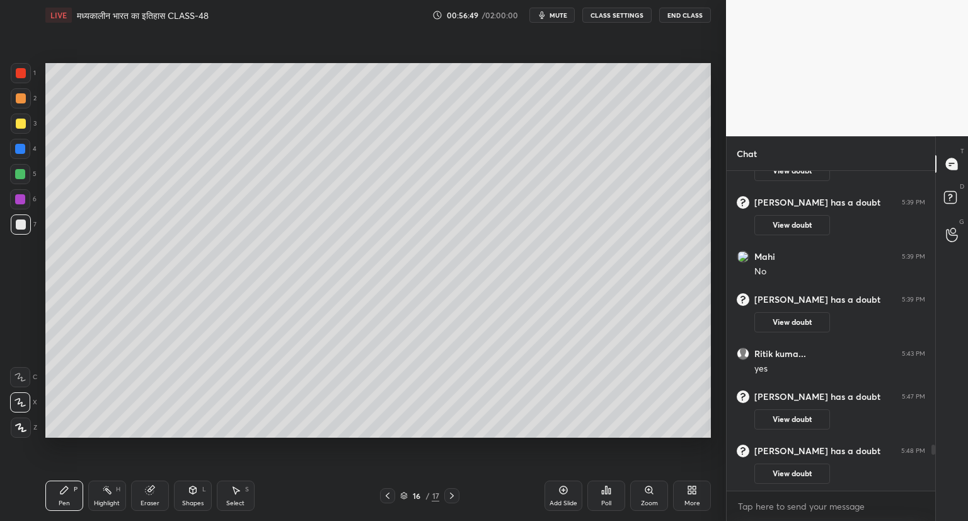
scroll to position [1945, 0]
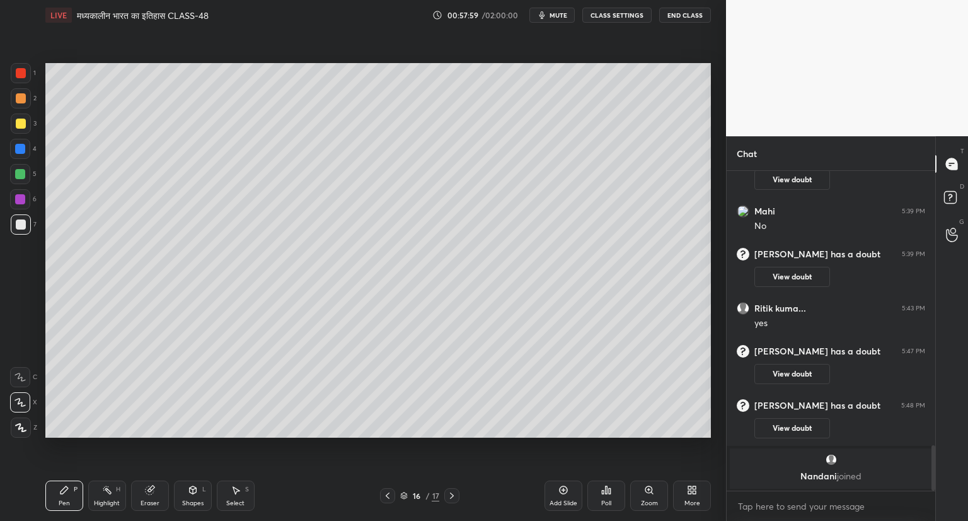
click at [149, 483] on div "Eraser" at bounding box center [150, 495] width 38 height 30
click at [61, 495] on div "Pen P" at bounding box center [64, 495] width 38 height 30
click at [154, 490] on icon at bounding box center [150, 490] width 10 height 10
click at [71, 489] on div "Pen P" at bounding box center [64, 495] width 38 height 30
click at [565, 490] on icon at bounding box center [564, 490] width 10 height 10
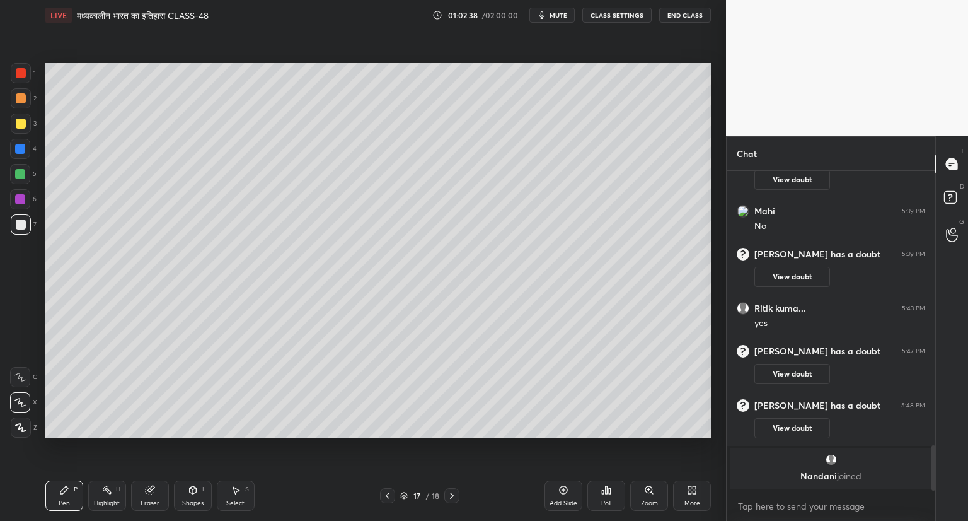
click at [564, 490] on icon at bounding box center [564, 490] width 4 height 4
click at [562, 486] on icon at bounding box center [564, 490] width 8 height 8
click at [144, 484] on div "Eraser" at bounding box center [150, 495] width 38 height 30
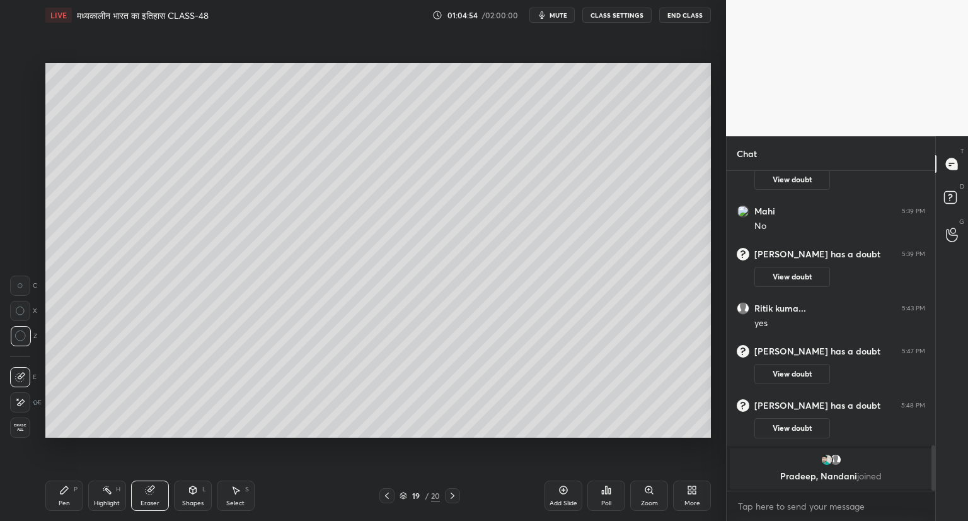
click at [59, 490] on icon at bounding box center [64, 490] width 10 height 10
click at [153, 490] on icon at bounding box center [150, 490] width 10 height 10
click at [68, 491] on icon at bounding box center [64, 490] width 10 height 10
click at [156, 494] on div "Eraser" at bounding box center [150, 495] width 38 height 30
click at [66, 493] on icon at bounding box center [64, 490] width 10 height 10
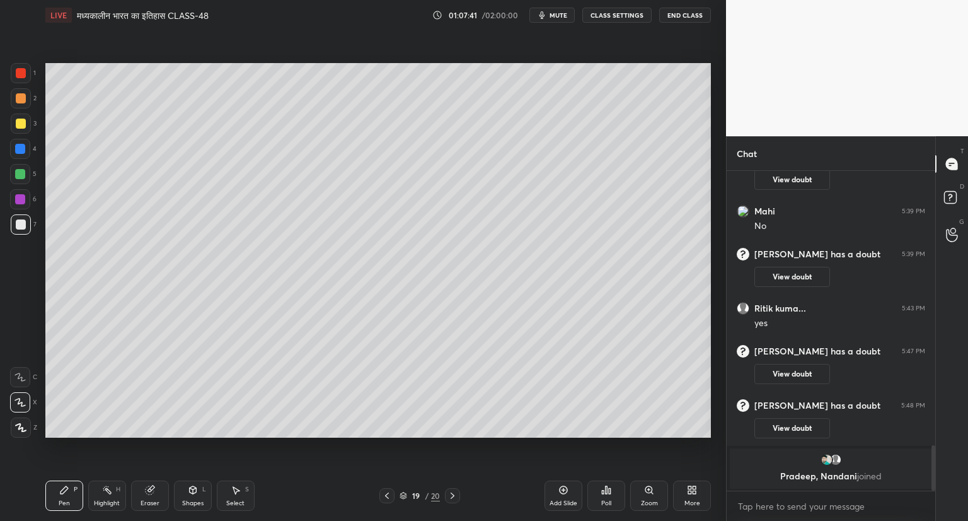
click at [113, 439] on div "Setting up your live class Poll for secs No correct answer Start poll" at bounding box center [378, 250] width 676 height 440
click at [560, 488] on icon at bounding box center [564, 490] width 8 height 8
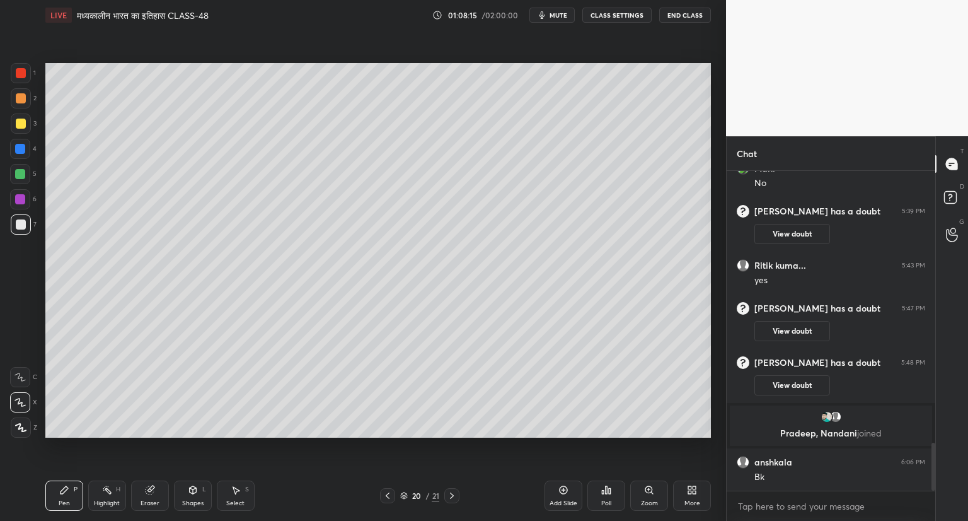
click at [386, 492] on icon at bounding box center [388, 495] width 10 height 10
click at [151, 491] on icon at bounding box center [150, 490] width 8 height 8
click at [72, 497] on div "Pen P" at bounding box center [64, 495] width 38 height 30
click at [450, 490] on div at bounding box center [451, 495] width 15 height 15
click at [391, 488] on div at bounding box center [387, 495] width 15 height 15
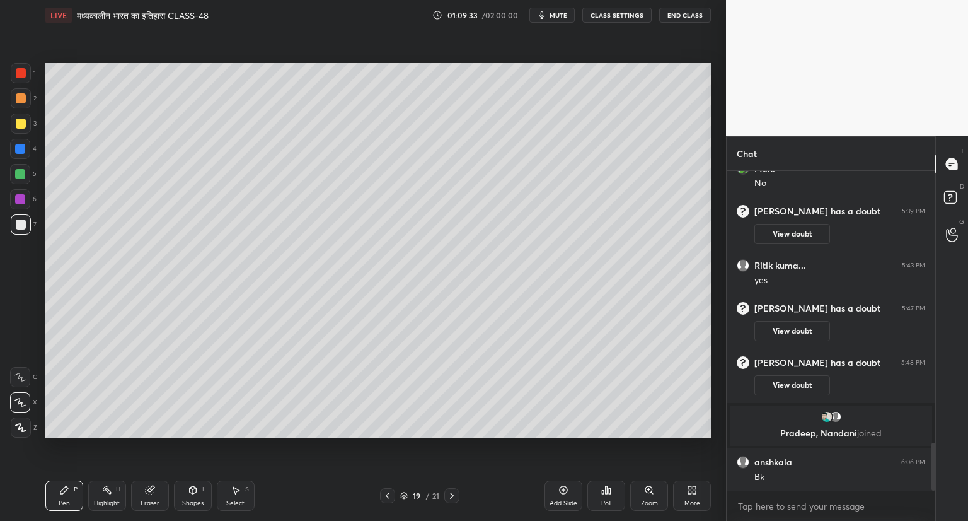
click at [453, 491] on icon at bounding box center [452, 495] width 10 height 10
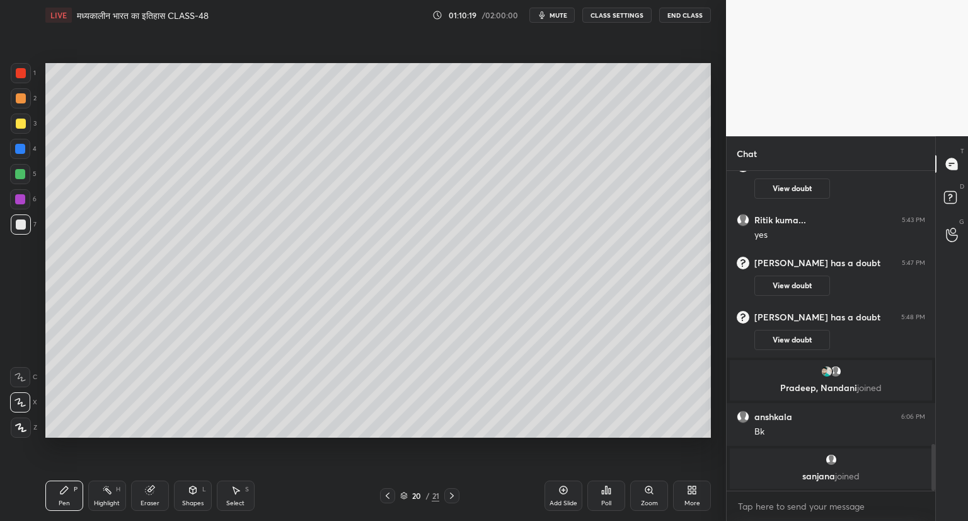
click at [565, 489] on icon at bounding box center [564, 490] width 10 height 10
click at [714, 203] on div "Setting up your live class Poll for secs No correct answer Start poll" at bounding box center [378, 250] width 676 height 440
click at [562, 487] on icon at bounding box center [564, 490] width 10 height 10
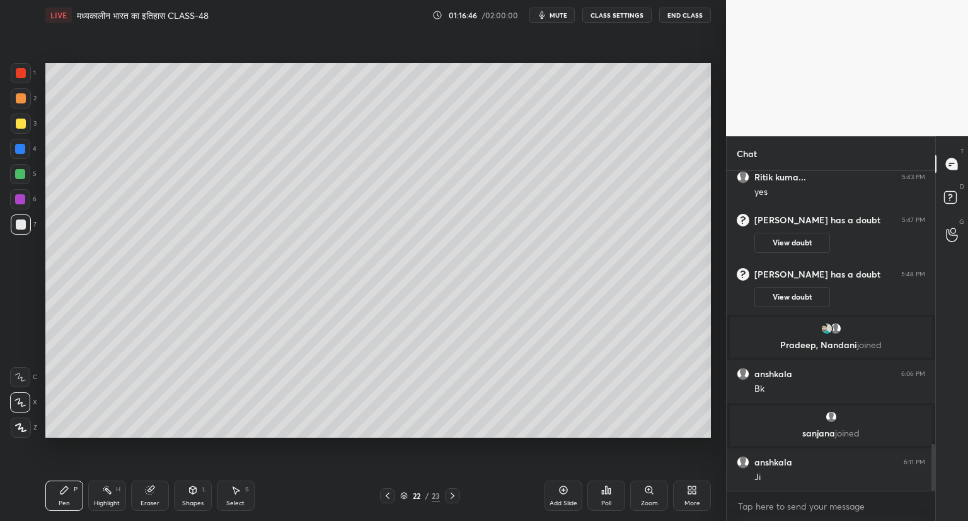
click at [562, 491] on icon at bounding box center [564, 490] width 10 height 10
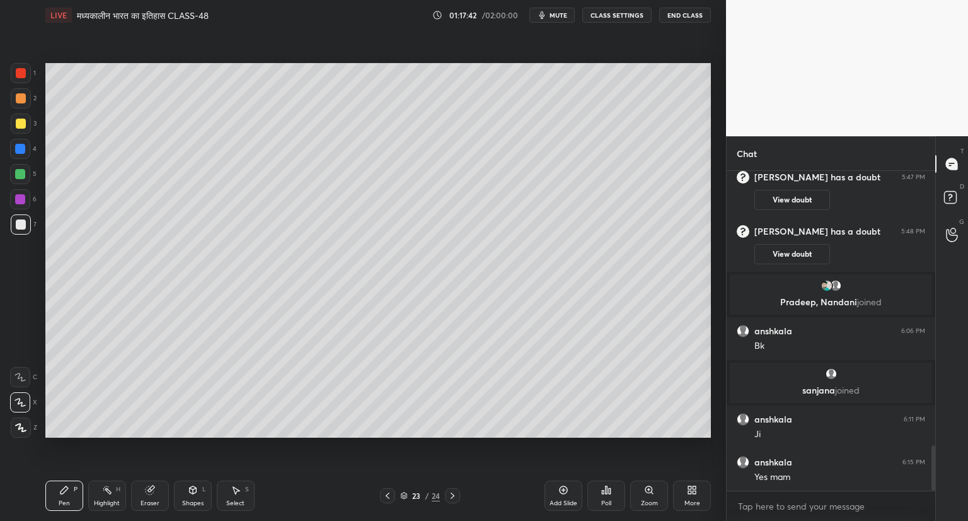
click at [560, 20] on button "mute" at bounding box center [552, 15] width 45 height 15
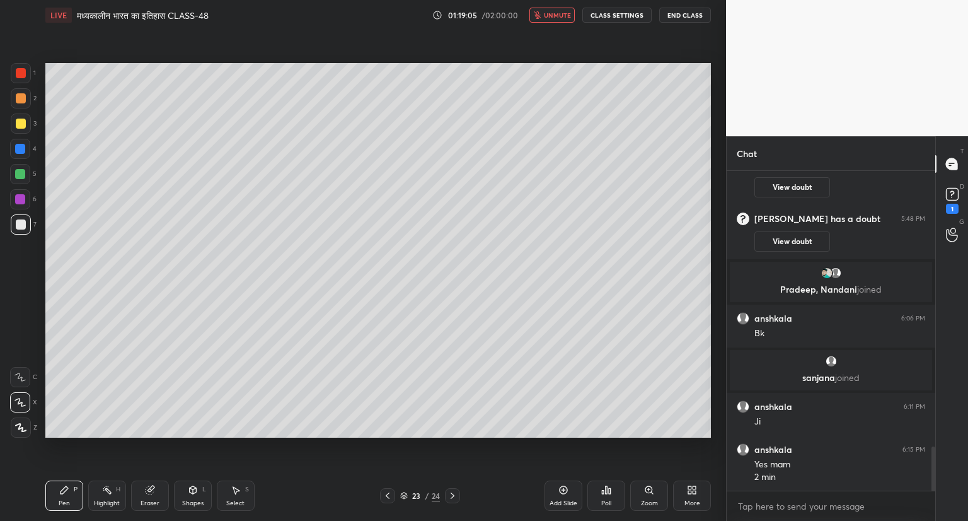
scroll to position [1990, 0]
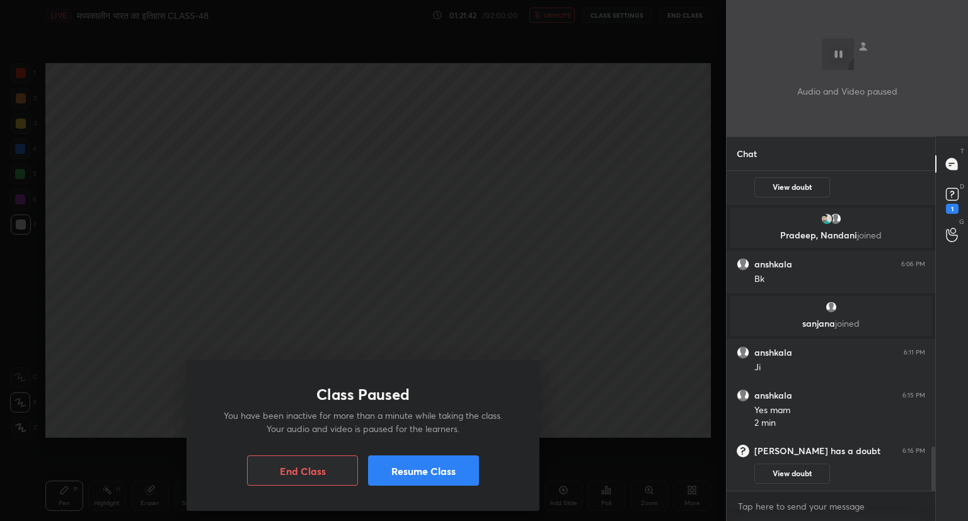
click at [413, 473] on button "Resume Class" at bounding box center [423, 470] width 111 height 30
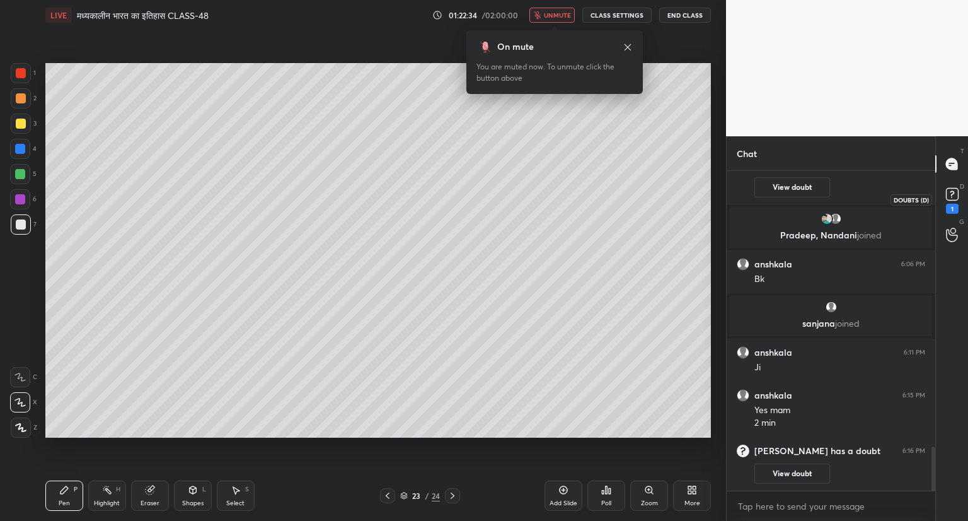
click at [953, 202] on icon at bounding box center [952, 194] width 19 height 19
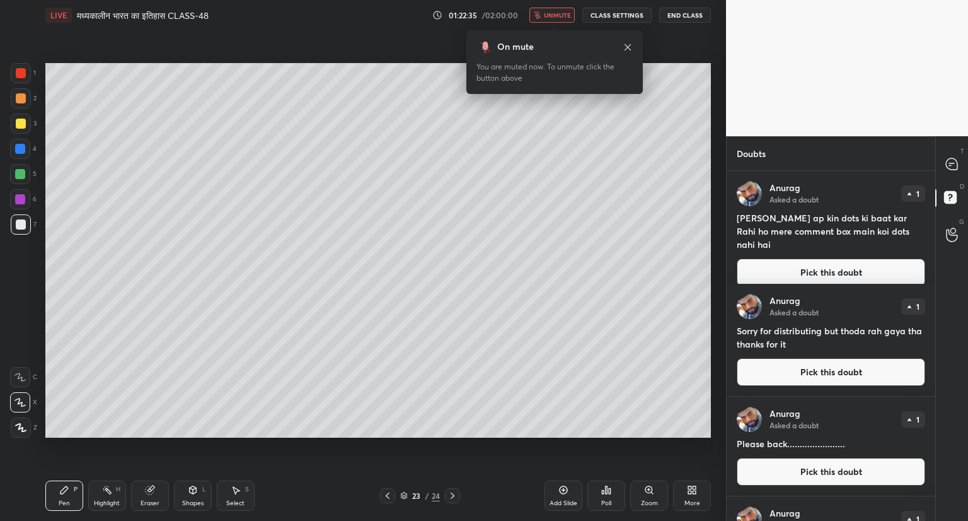
click at [555, 12] on span "unmute" at bounding box center [557, 15] width 27 height 9
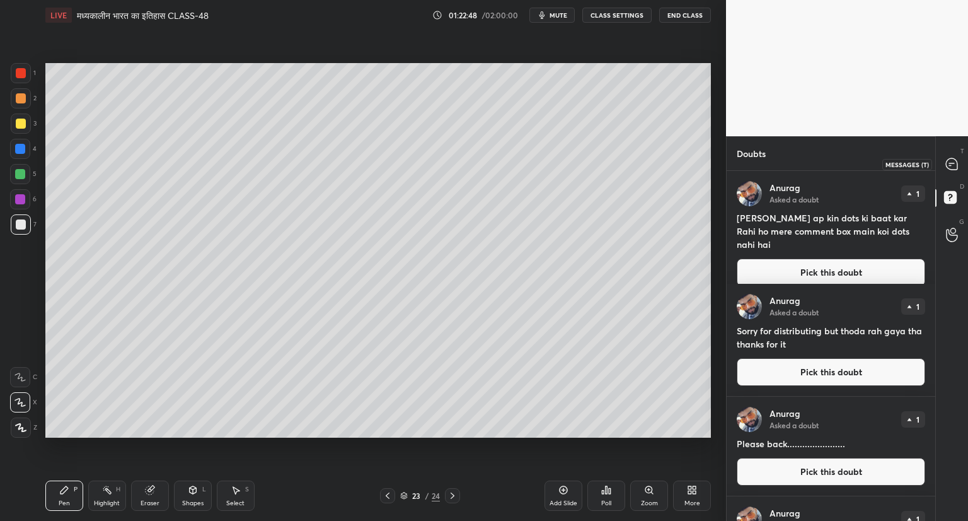
click at [953, 160] on icon at bounding box center [951, 163] width 11 height 11
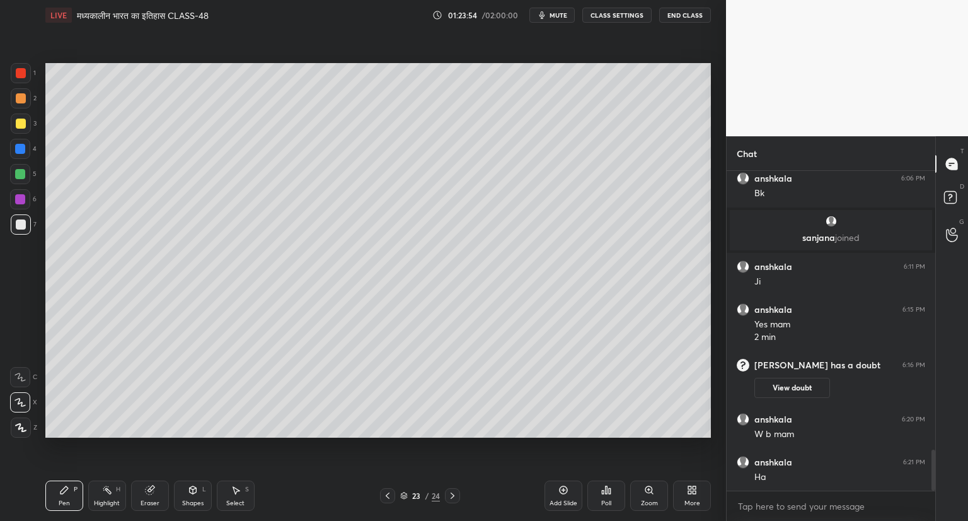
scroll to position [2224, 0]
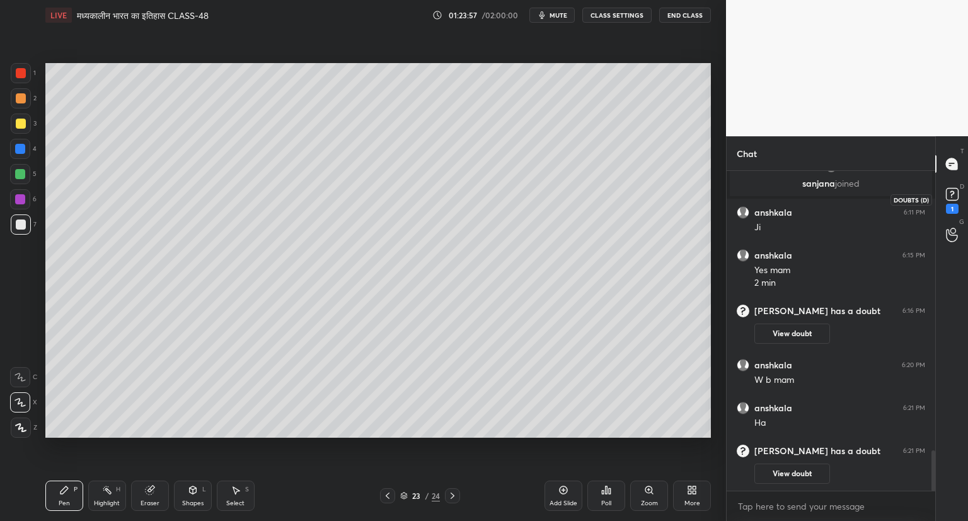
click at [951, 195] on rect at bounding box center [952, 194] width 12 height 12
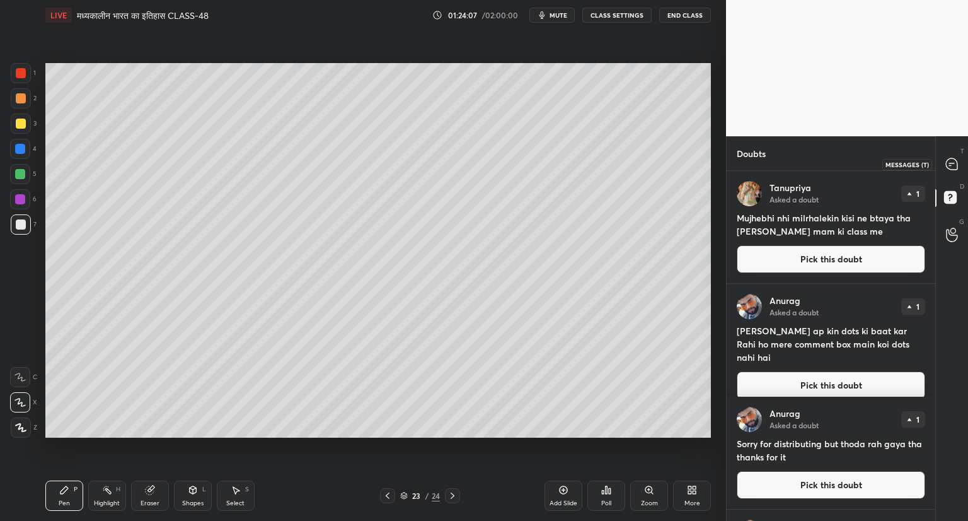
click at [953, 161] on icon at bounding box center [951, 163] width 11 height 11
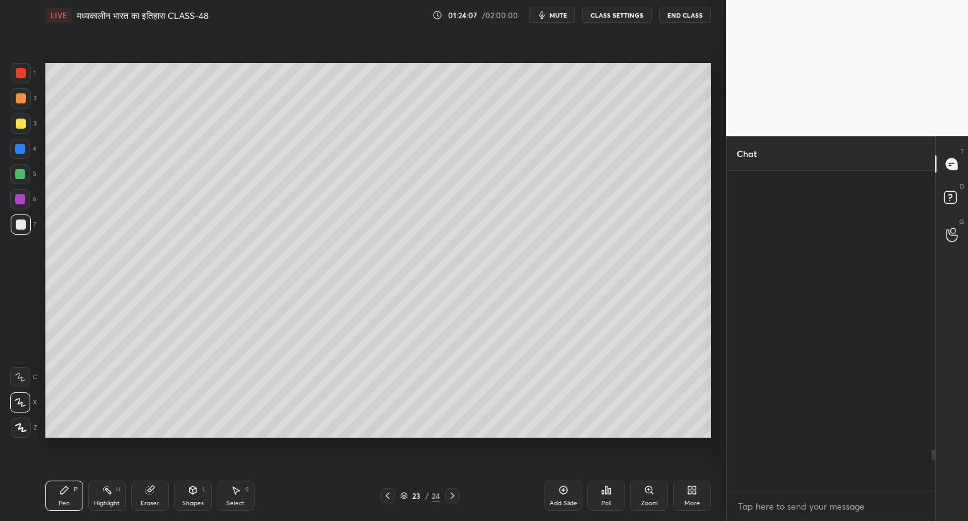
scroll to position [316, 205]
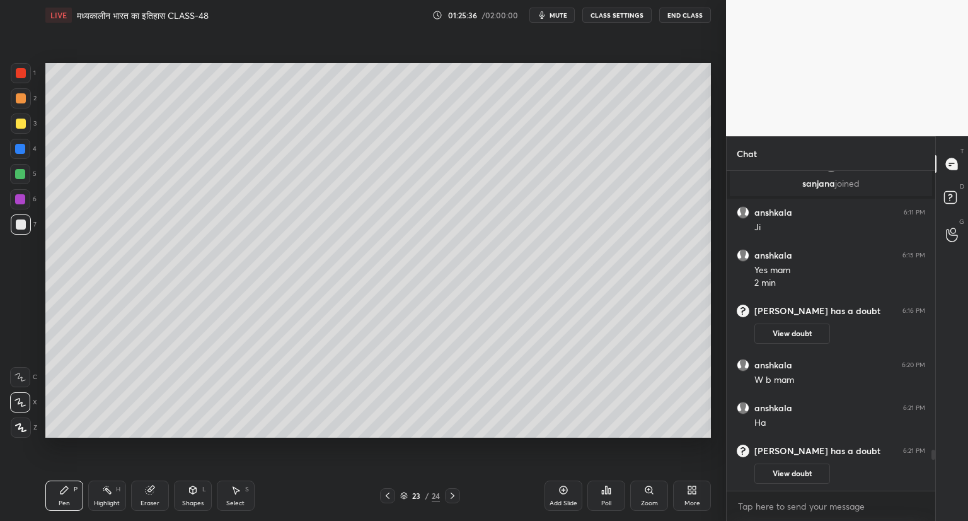
click at [154, 492] on icon at bounding box center [150, 490] width 10 height 10
click at [71, 489] on div "Pen P" at bounding box center [64, 495] width 38 height 30
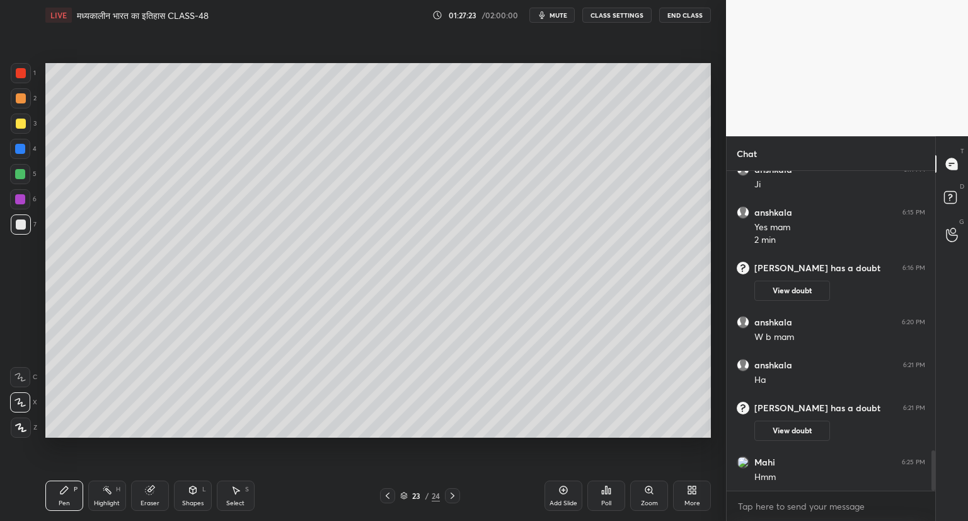
scroll to position [2253, 0]
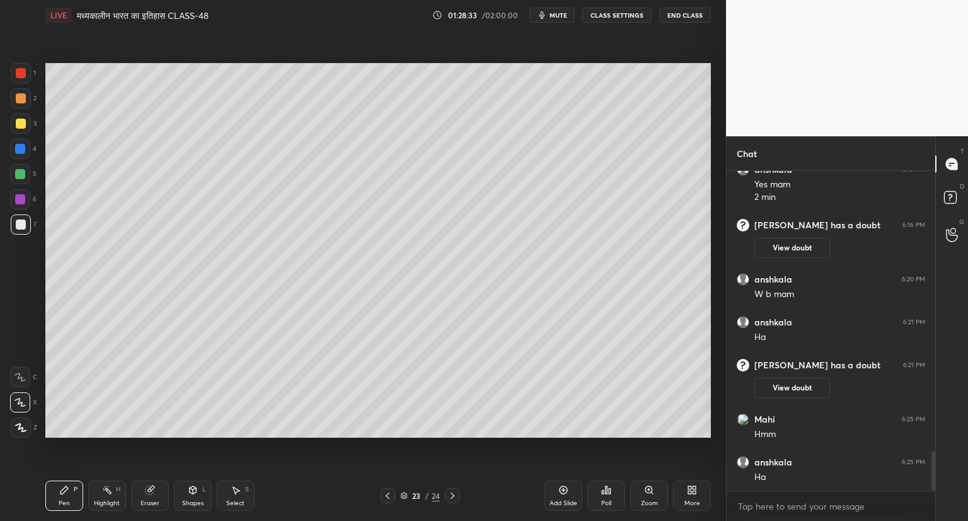
click at [566, 483] on div "Add Slide" at bounding box center [564, 495] width 38 height 30
click at [559, 492] on icon at bounding box center [564, 490] width 10 height 10
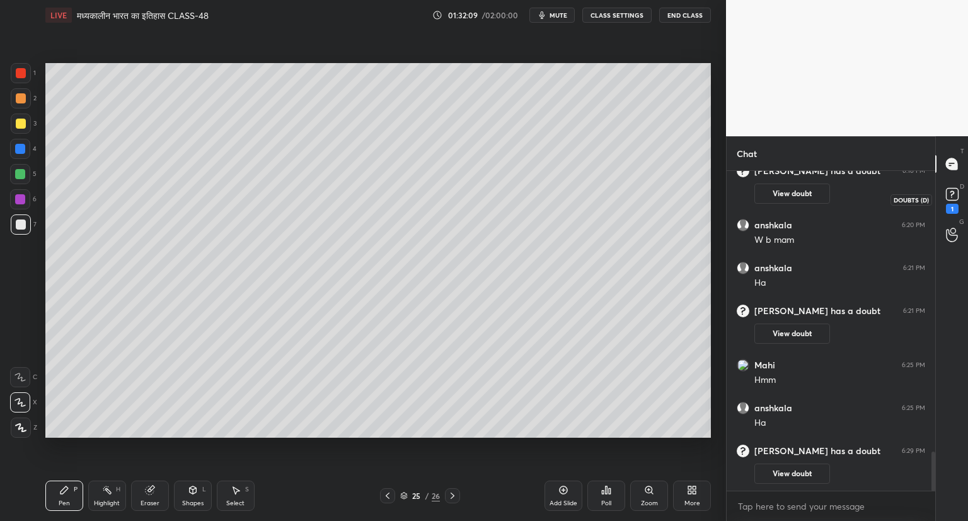
click at [956, 194] on rect at bounding box center [952, 194] width 12 height 12
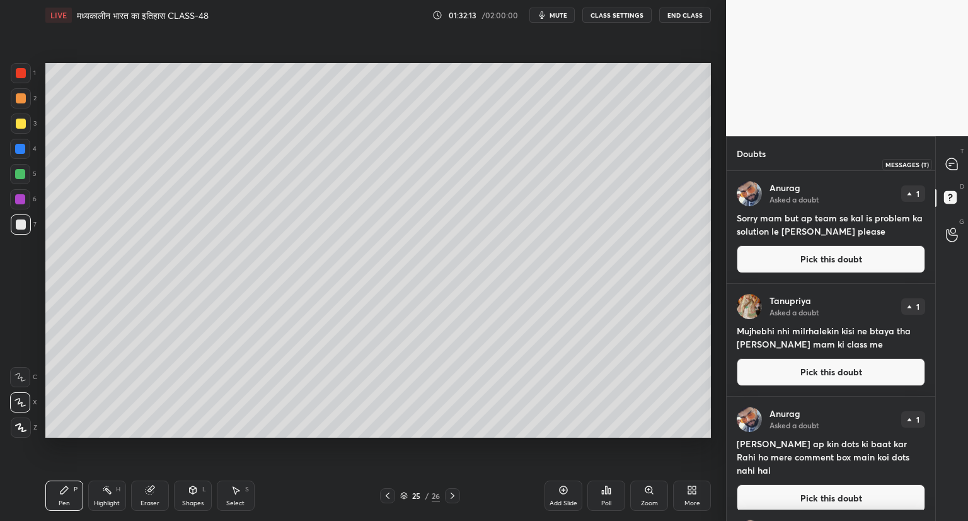
click at [953, 164] on icon at bounding box center [951, 163] width 11 height 11
type textarea "x"
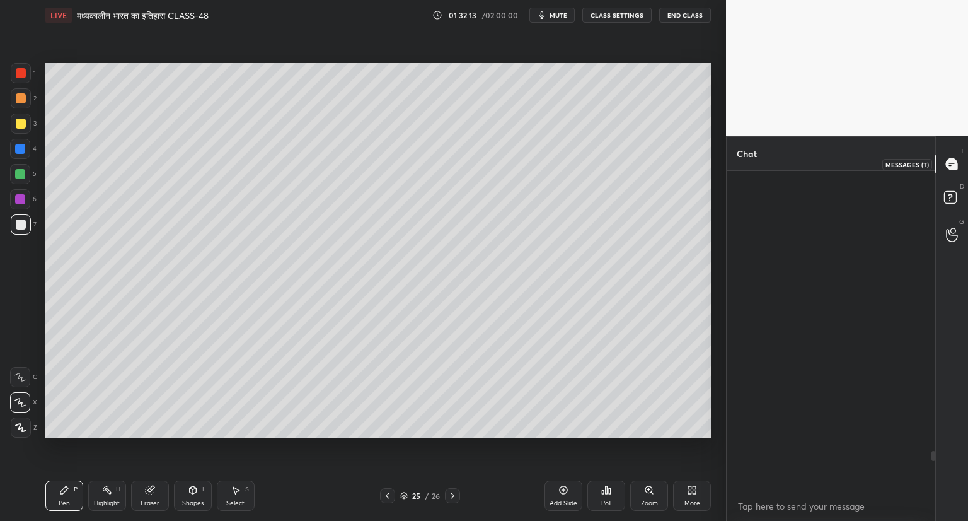
scroll to position [316, 205]
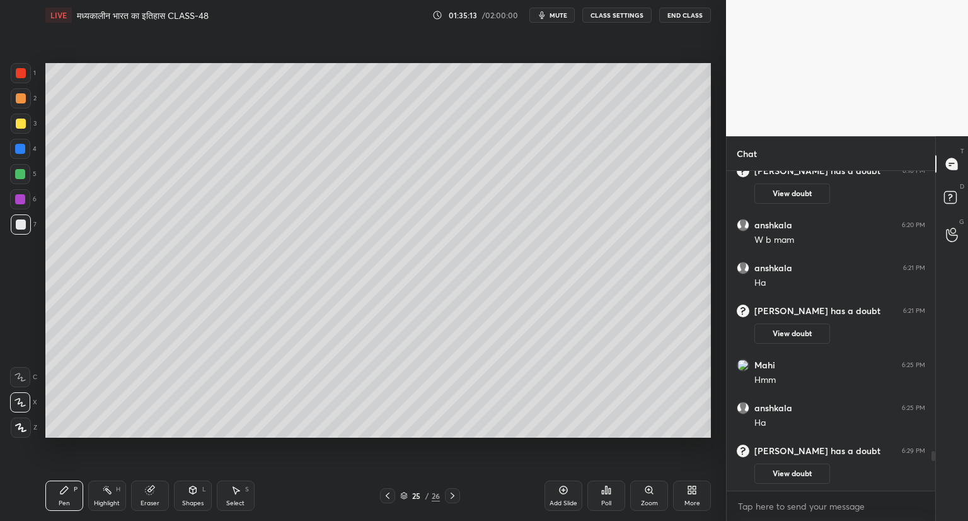
click at [563, 489] on icon at bounding box center [564, 490] width 4 height 4
click at [564, 492] on icon at bounding box center [564, 490] width 10 height 10
click at [567, 485] on icon at bounding box center [564, 490] width 10 height 10
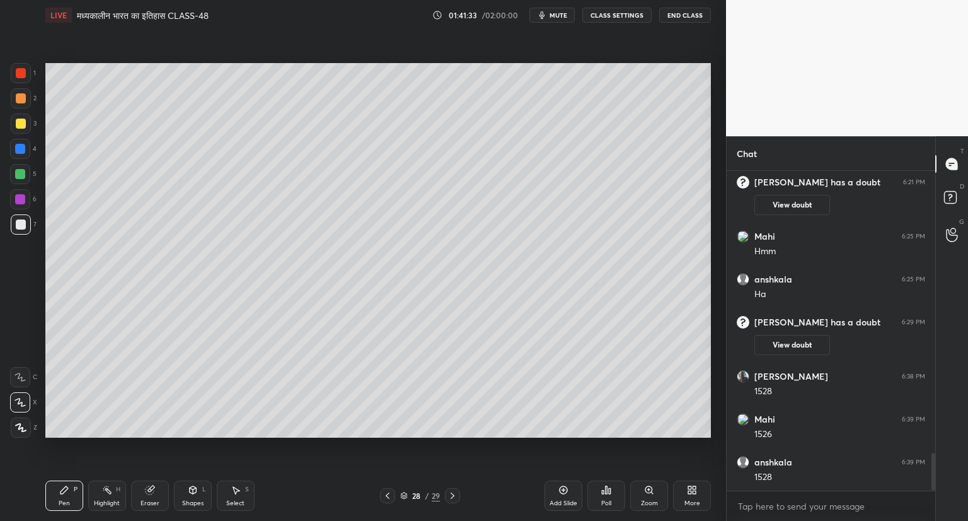
scroll to position [2440, 0]
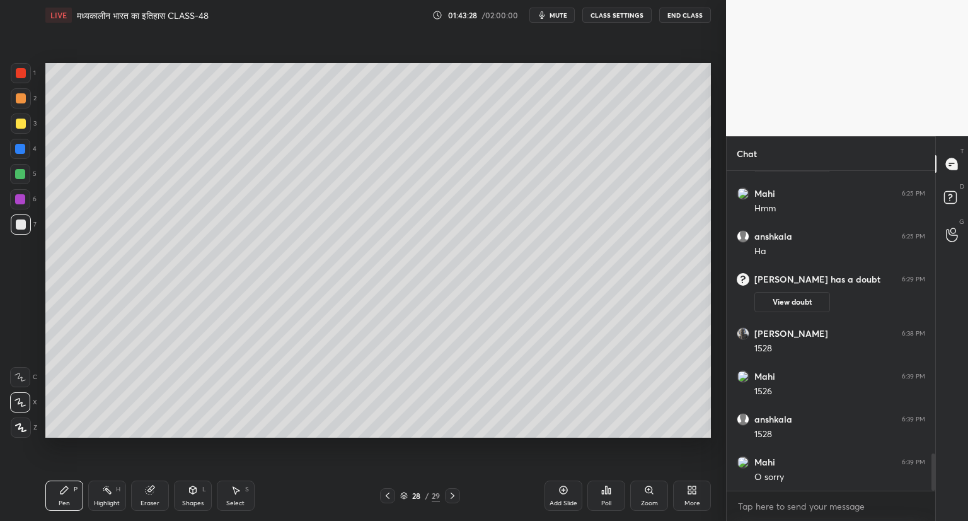
click at [385, 495] on icon at bounding box center [388, 495] width 10 height 10
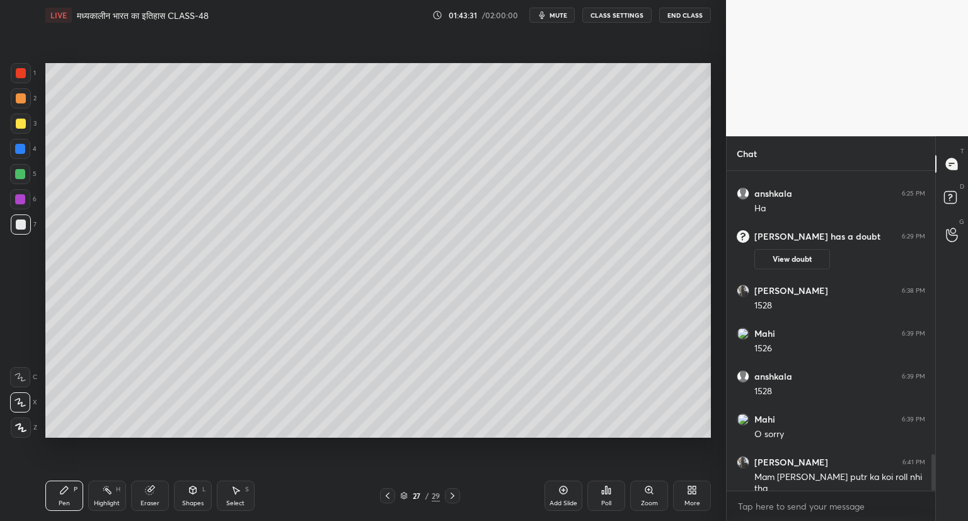
click at [156, 491] on div "Eraser" at bounding box center [150, 495] width 38 height 30
click at [66, 495] on icon at bounding box center [64, 490] width 10 height 10
click at [149, 492] on icon at bounding box center [150, 490] width 8 height 8
click at [67, 493] on icon at bounding box center [64, 490] width 10 height 10
click at [20, 227] on div at bounding box center [21, 224] width 10 height 10
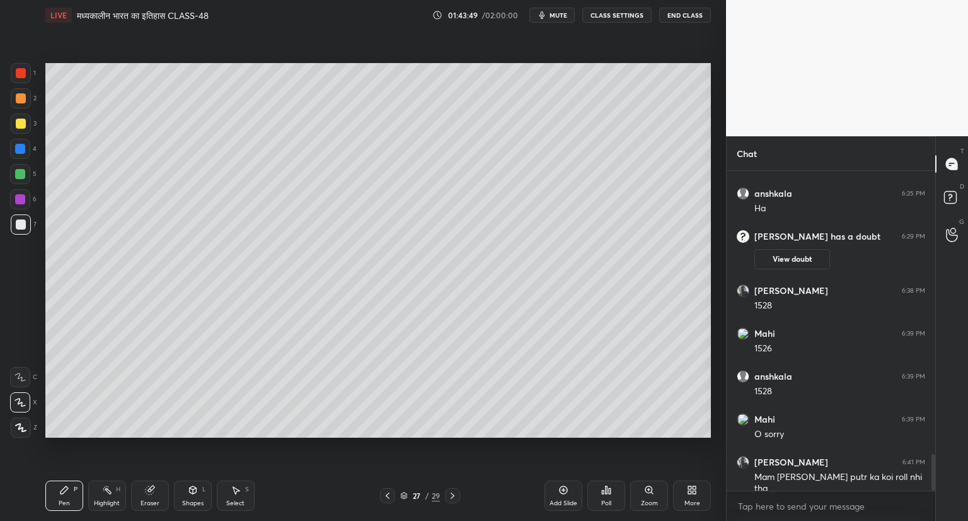
click at [69, 493] on icon at bounding box center [64, 490] width 10 height 10
click at [72, 493] on div "Pen P" at bounding box center [64, 495] width 38 height 30
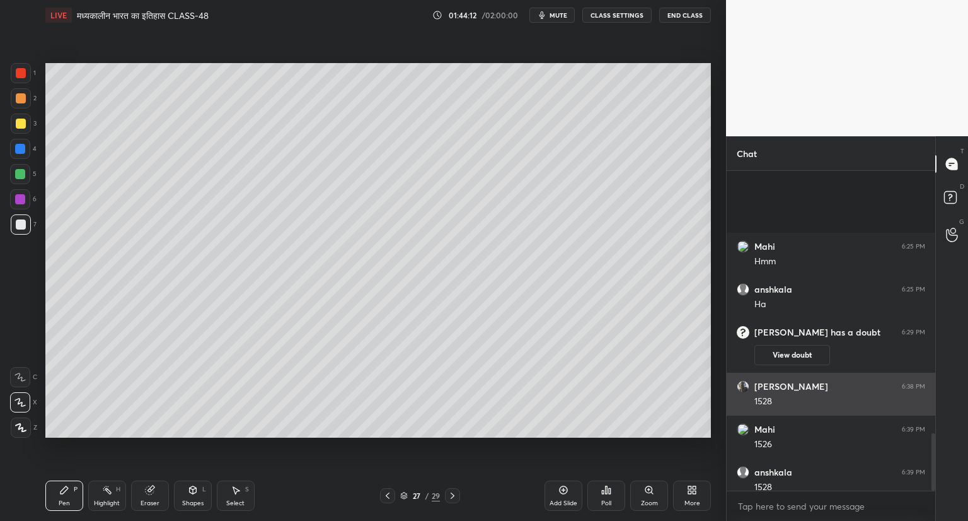
scroll to position [1460, 0]
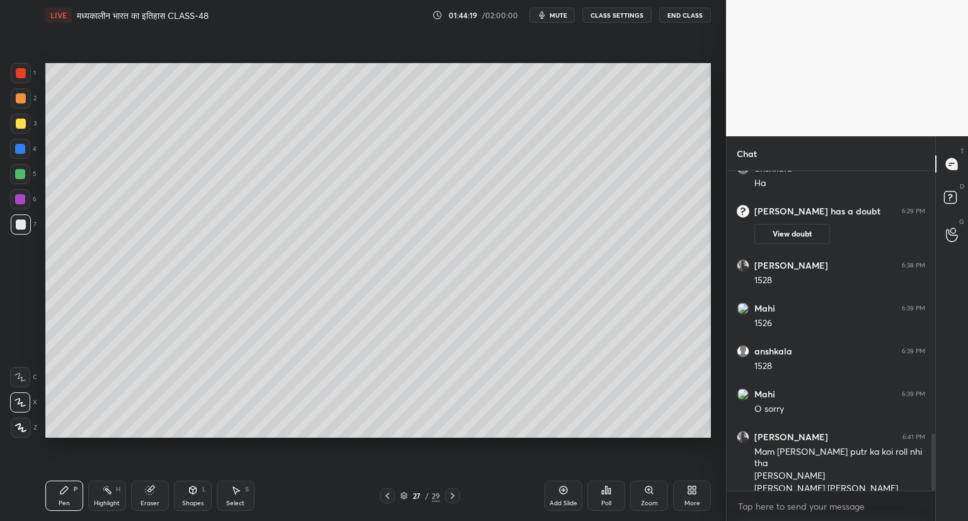
click at [567, 454] on div "Setting up your live class Poll for secs No correct answer Start poll" at bounding box center [378, 250] width 676 height 440
click at [453, 494] on icon at bounding box center [453, 495] width 10 height 10
click at [451, 494] on icon at bounding box center [453, 495] width 4 height 6
click at [323, 442] on div "Setting up your live class Poll for secs No correct answer Start poll" at bounding box center [378, 250] width 676 height 440
click at [713, 393] on div "Setting up your live class Poll for secs No correct answer Start poll" at bounding box center [378, 250] width 676 height 440
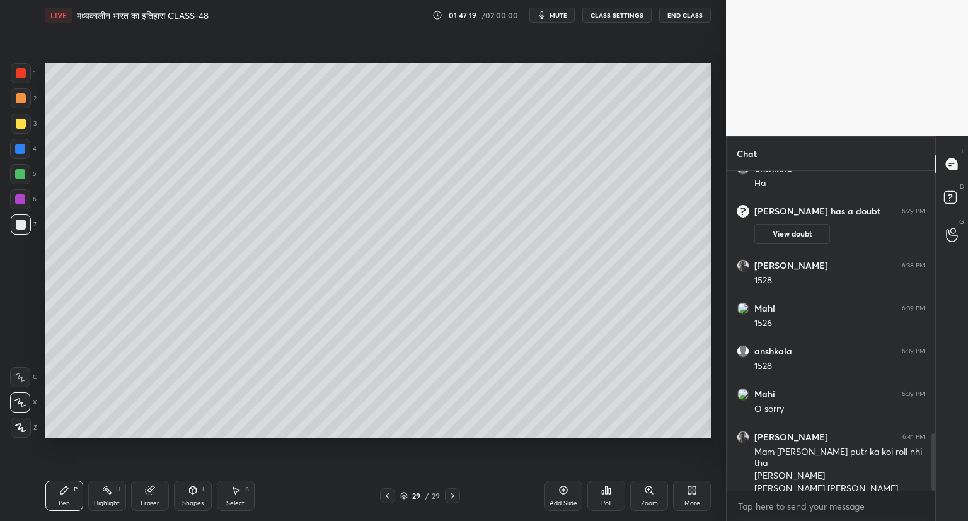
click at [714, 416] on div "Setting up your live class Poll for secs No correct answer Start poll" at bounding box center [378, 250] width 676 height 440
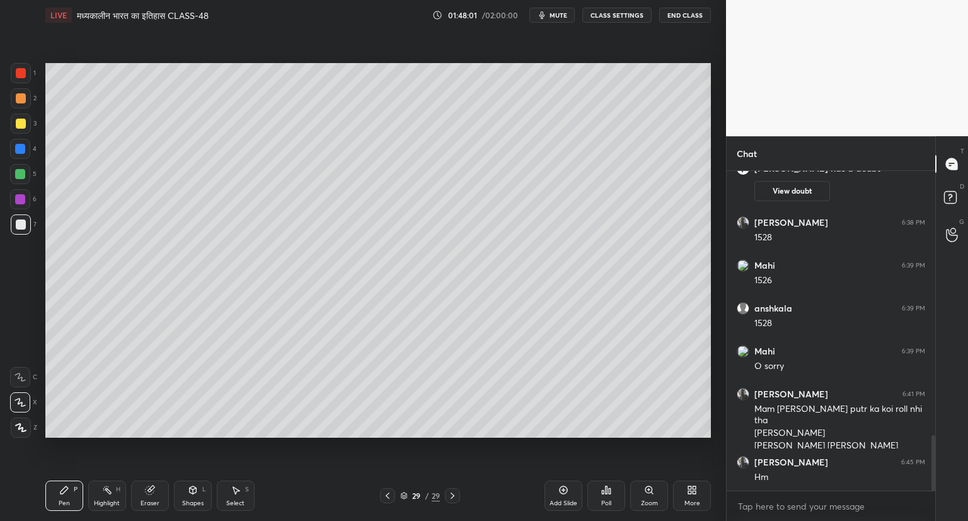
click at [567, 487] on icon at bounding box center [564, 490] width 8 height 8
click at [564, 490] on icon at bounding box center [564, 490] width 4 height 4
click at [717, 373] on div "1 2 3 4 5 6 7 C X Z C X Z E E Erase all H H LIVE मध्यकालीन भारत का इतिहास CLASS…" at bounding box center [363, 260] width 726 height 521
click at [561, 489] on icon at bounding box center [564, 490] width 10 height 10
click at [564, 490] on icon at bounding box center [564, 490] width 4 height 4
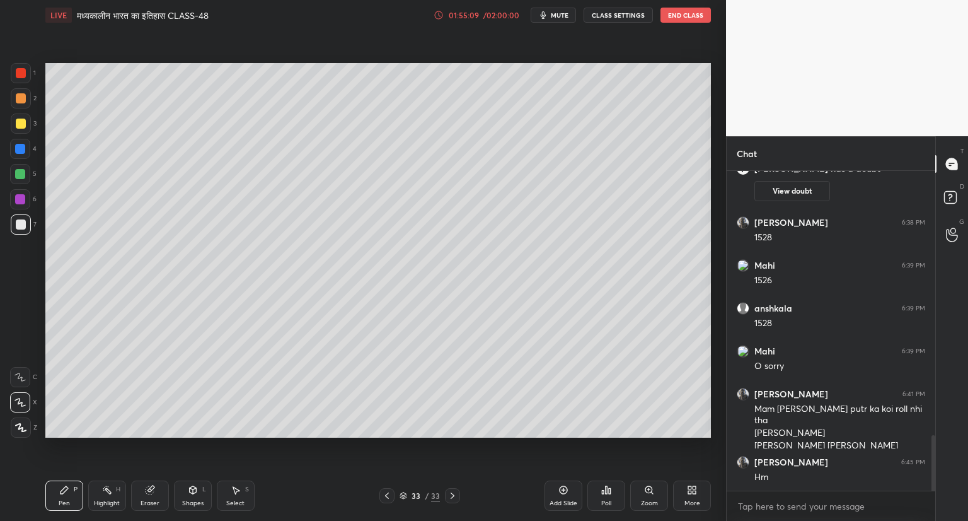
click at [567, 487] on icon at bounding box center [564, 490] width 10 height 10
click at [393, 494] on div at bounding box center [386, 495] width 15 height 15
click at [457, 492] on icon at bounding box center [453, 495] width 10 height 10
click at [562, 489] on icon at bounding box center [564, 490] width 10 height 10
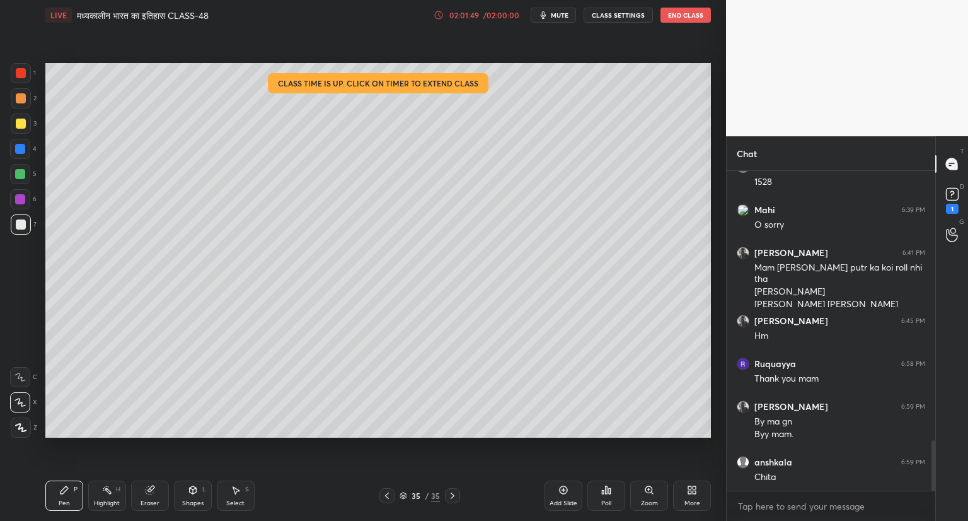
scroll to position [1715, 0]
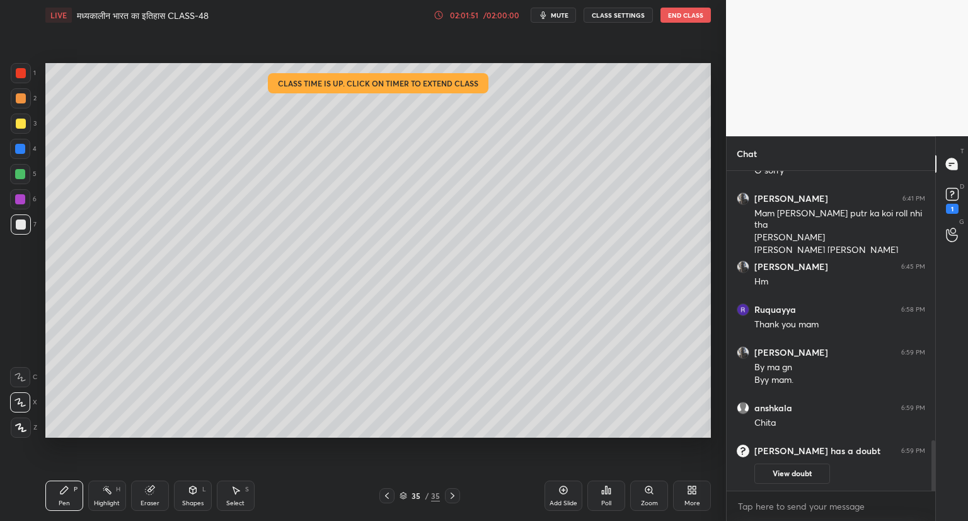
click at [966, 45] on video at bounding box center [847, 68] width 242 height 136
click at [951, 197] on rect at bounding box center [952, 194] width 12 height 12
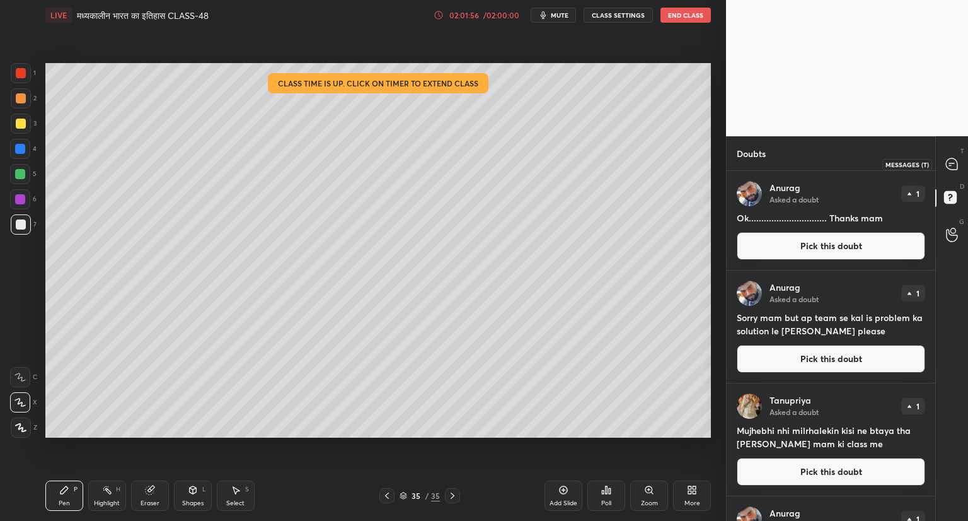
click at [956, 165] on icon at bounding box center [951, 163] width 11 height 11
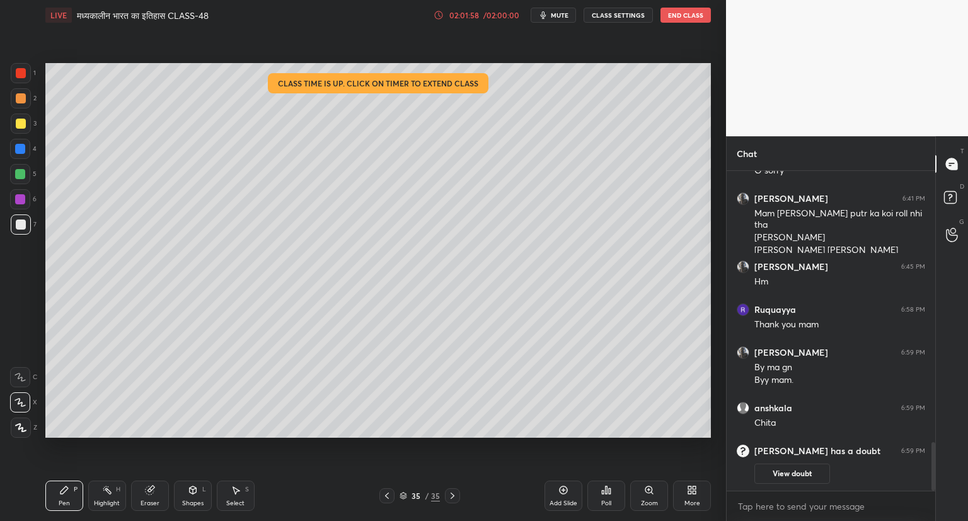
scroll to position [1779, 0]
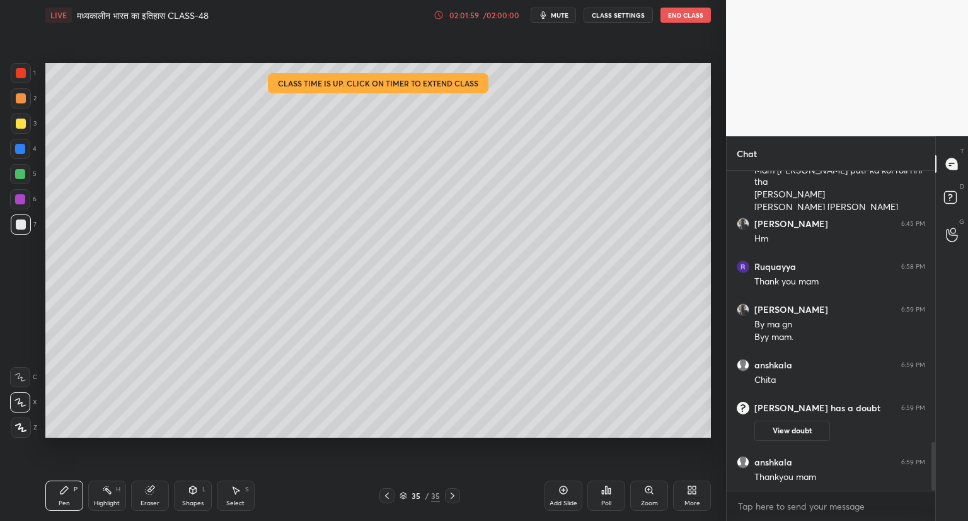
click at [692, 17] on button "End Class" at bounding box center [686, 15] width 50 height 15
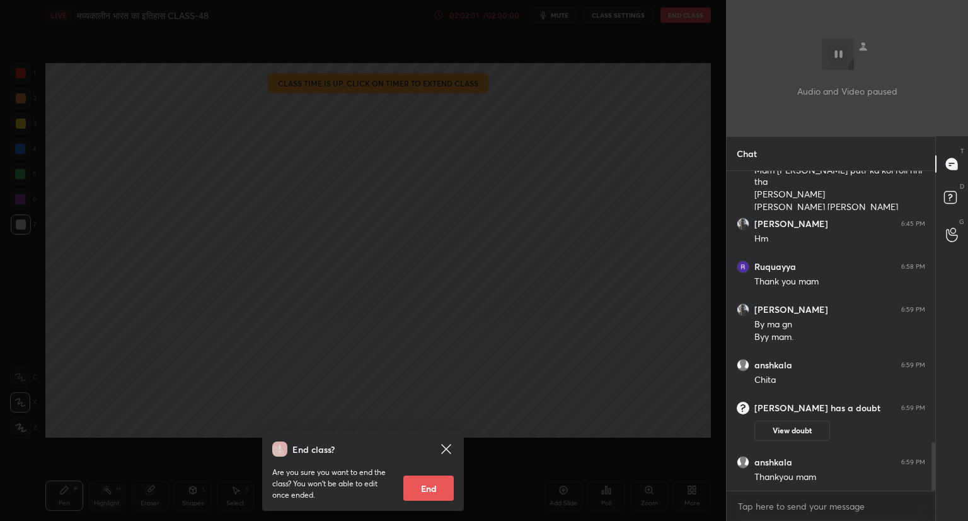
click at [436, 487] on button "End" at bounding box center [428, 487] width 50 height 25
type textarea "x"
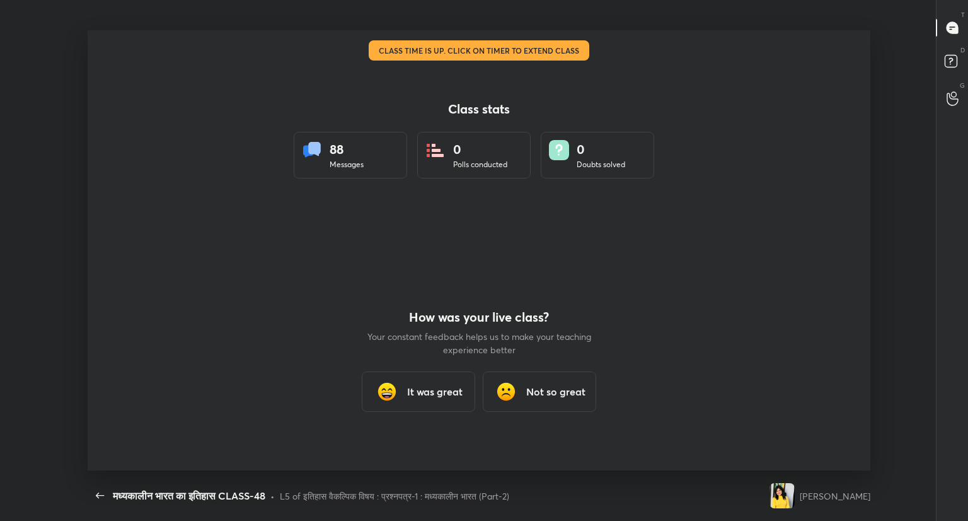
scroll to position [0, 0]
